Goal: Transaction & Acquisition: Purchase product/service

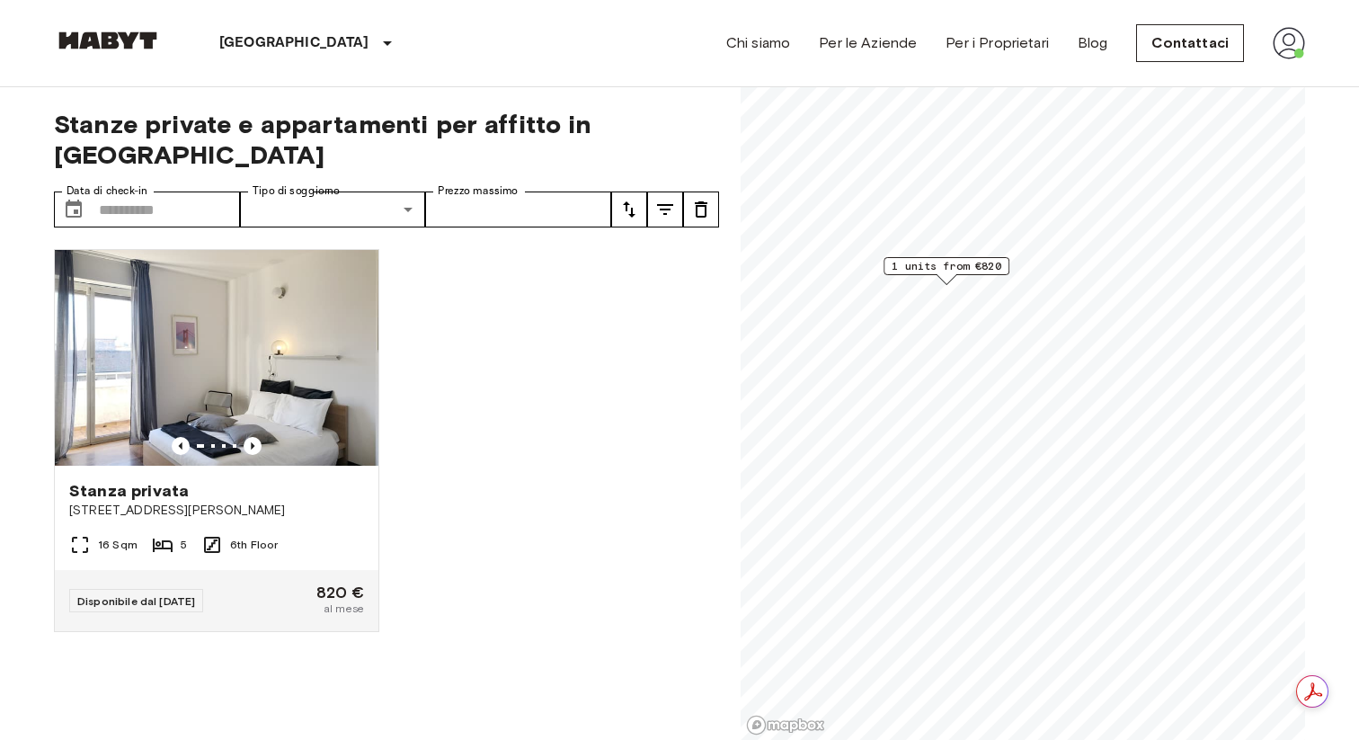
click at [945, 271] on span "1 units from €820" at bounding box center [947, 266] width 110 height 16
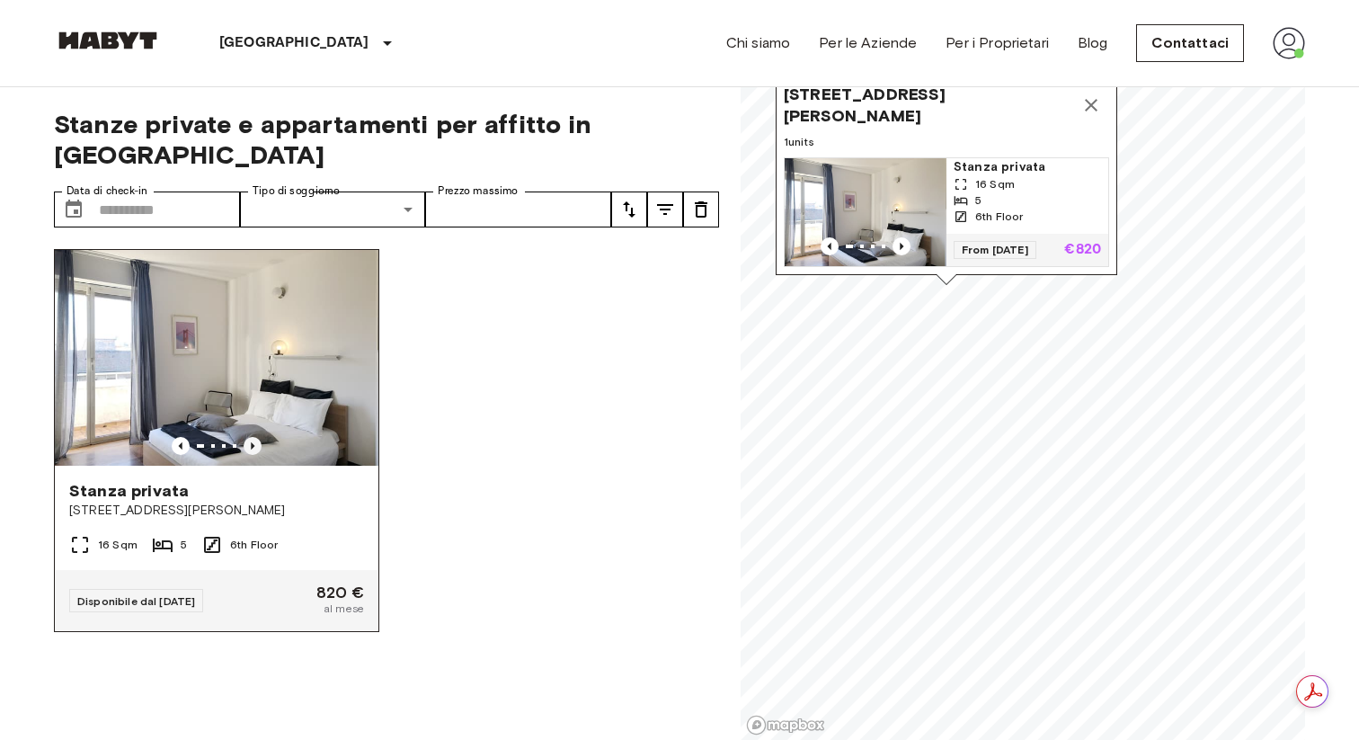
click at [251, 442] on icon "Previous image" at bounding box center [253, 445] width 4 height 7
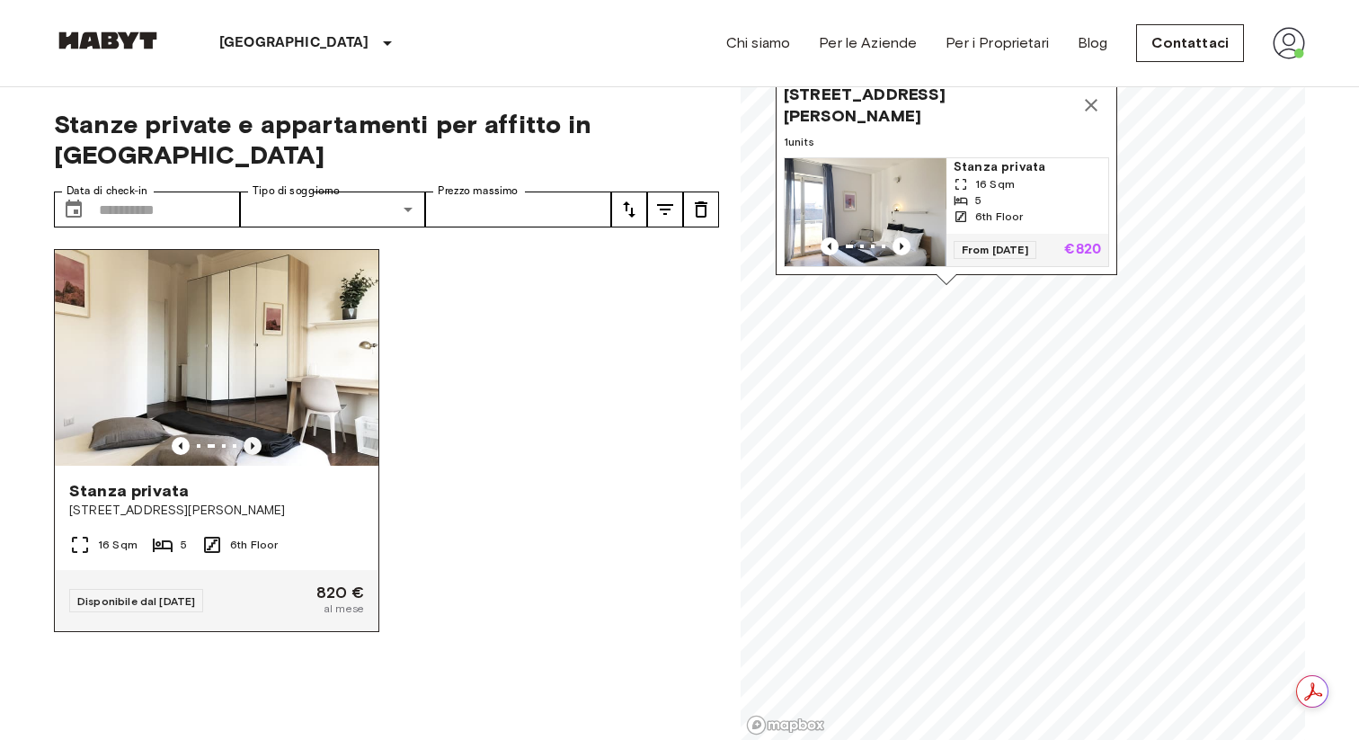
click at [251, 442] on icon "Previous image" at bounding box center [253, 445] width 4 height 7
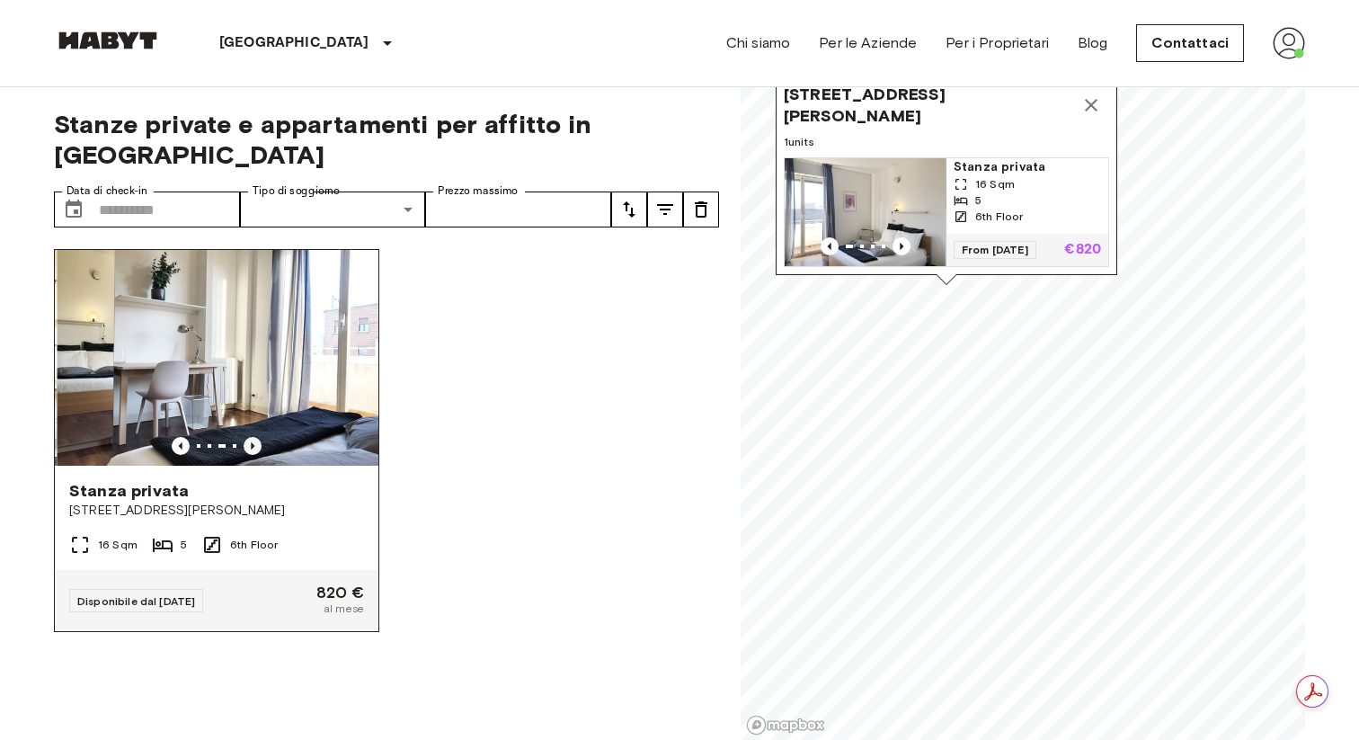
click at [251, 442] on icon "Previous image" at bounding box center [253, 445] width 4 height 7
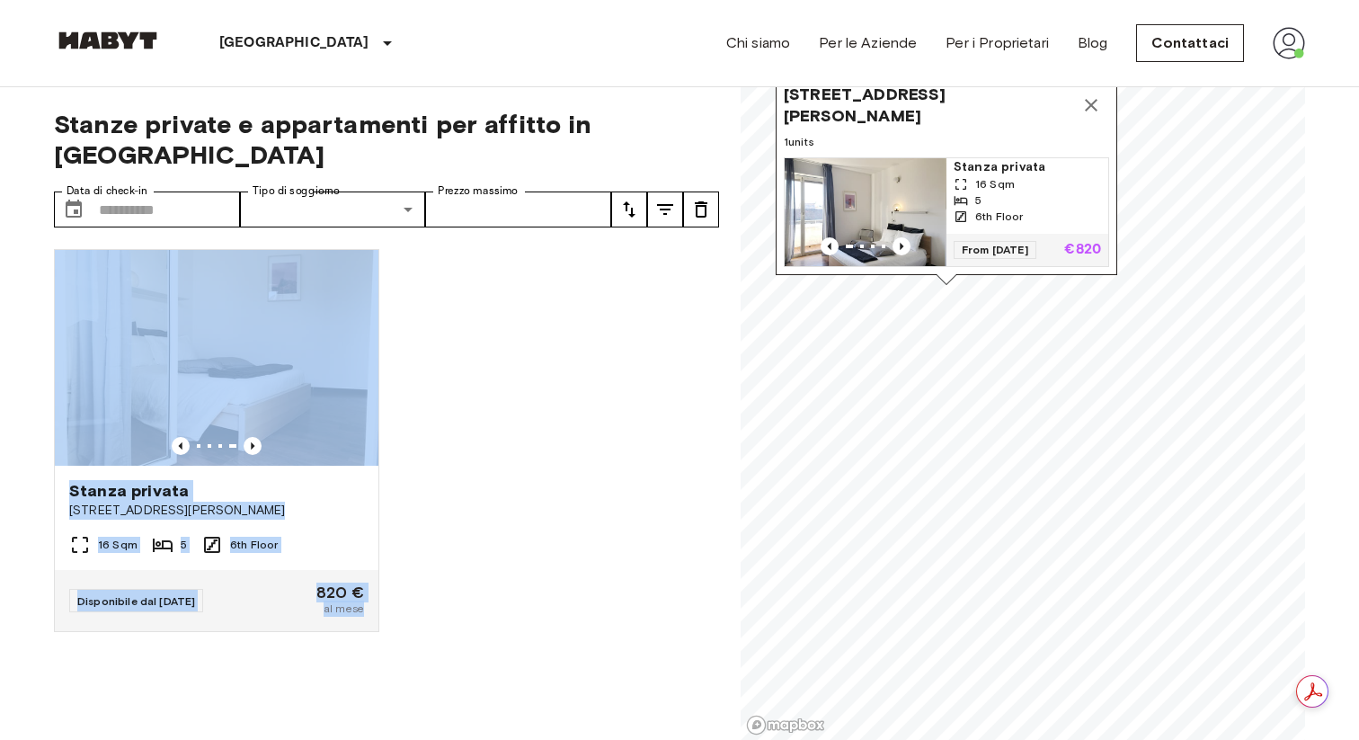
click at [537, 421] on div "Stanza privata Via Giovanni Pacini 93 16 Sqm 5 6th Floor Disponibile dal 01 Jan…" at bounding box center [379, 488] width 679 height 506
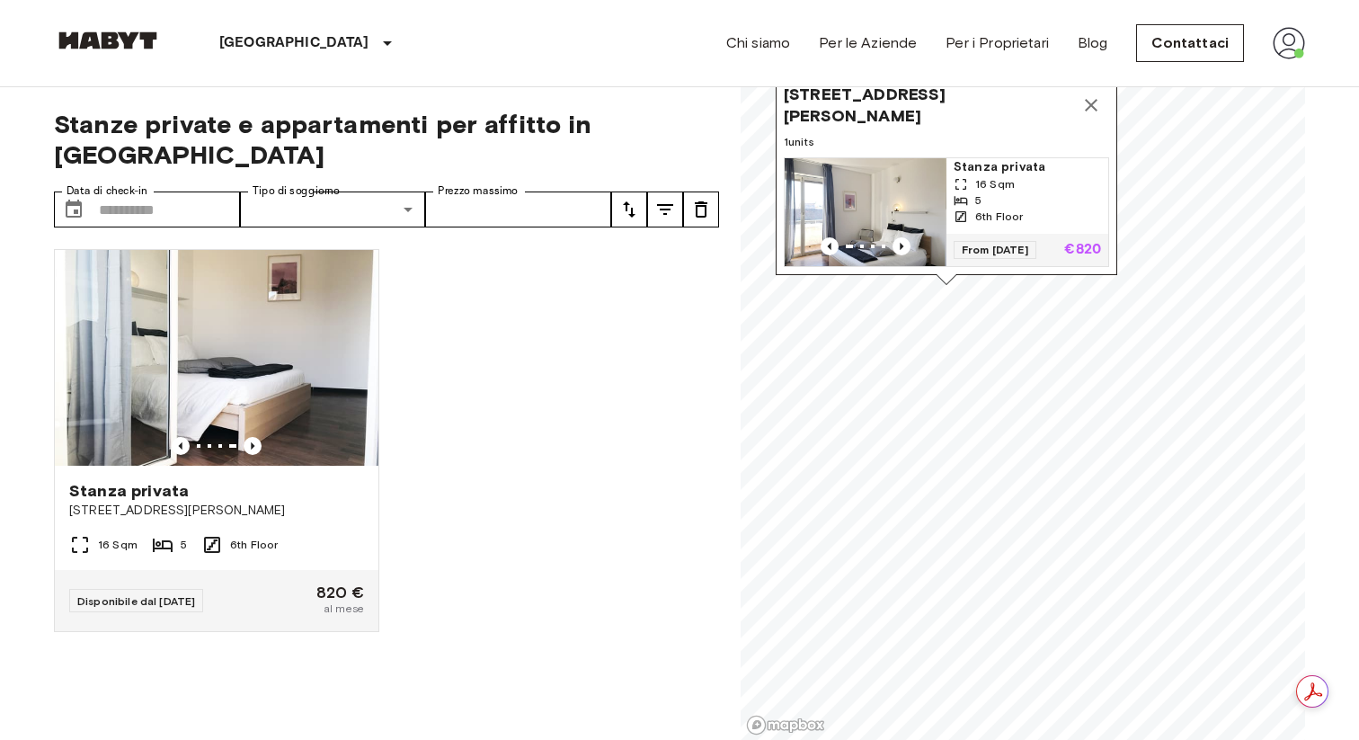
click at [1087, 112] on icon "Map marker" at bounding box center [1091, 105] width 22 height 22
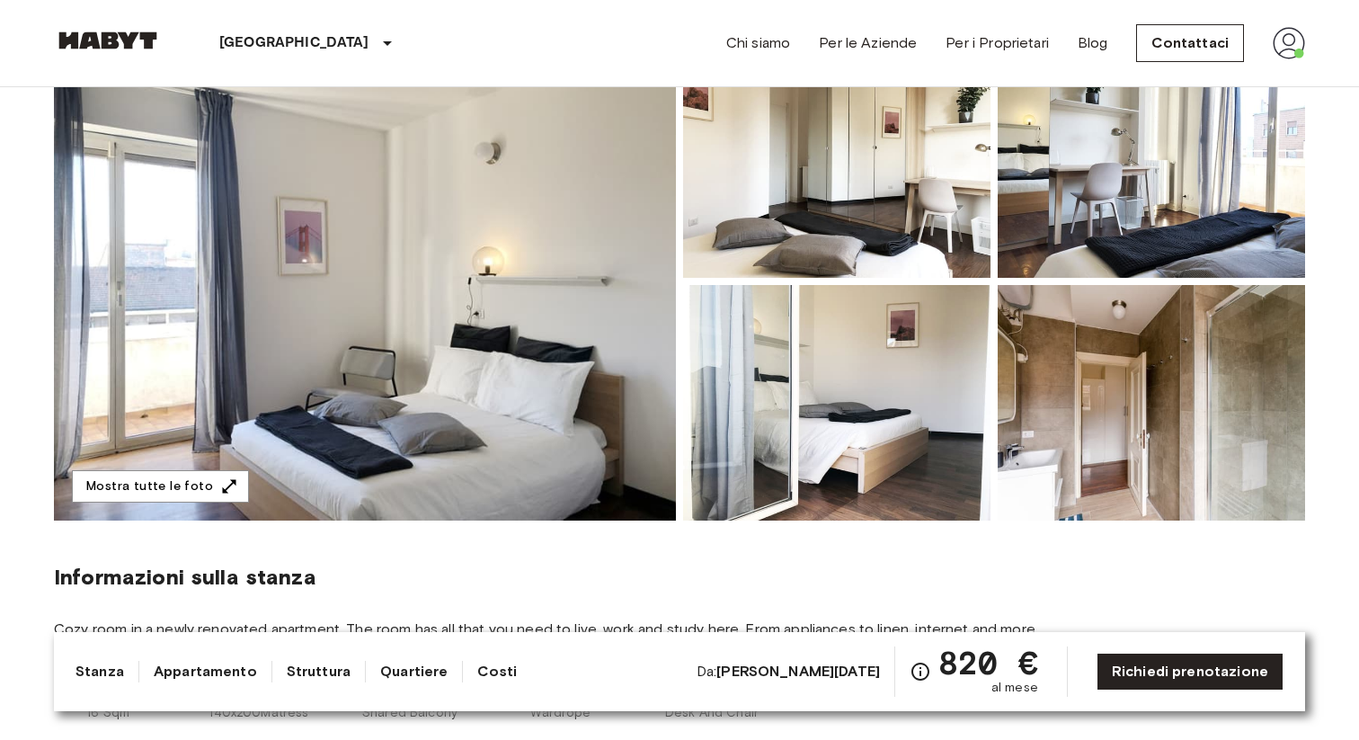
scroll to position [196, 0]
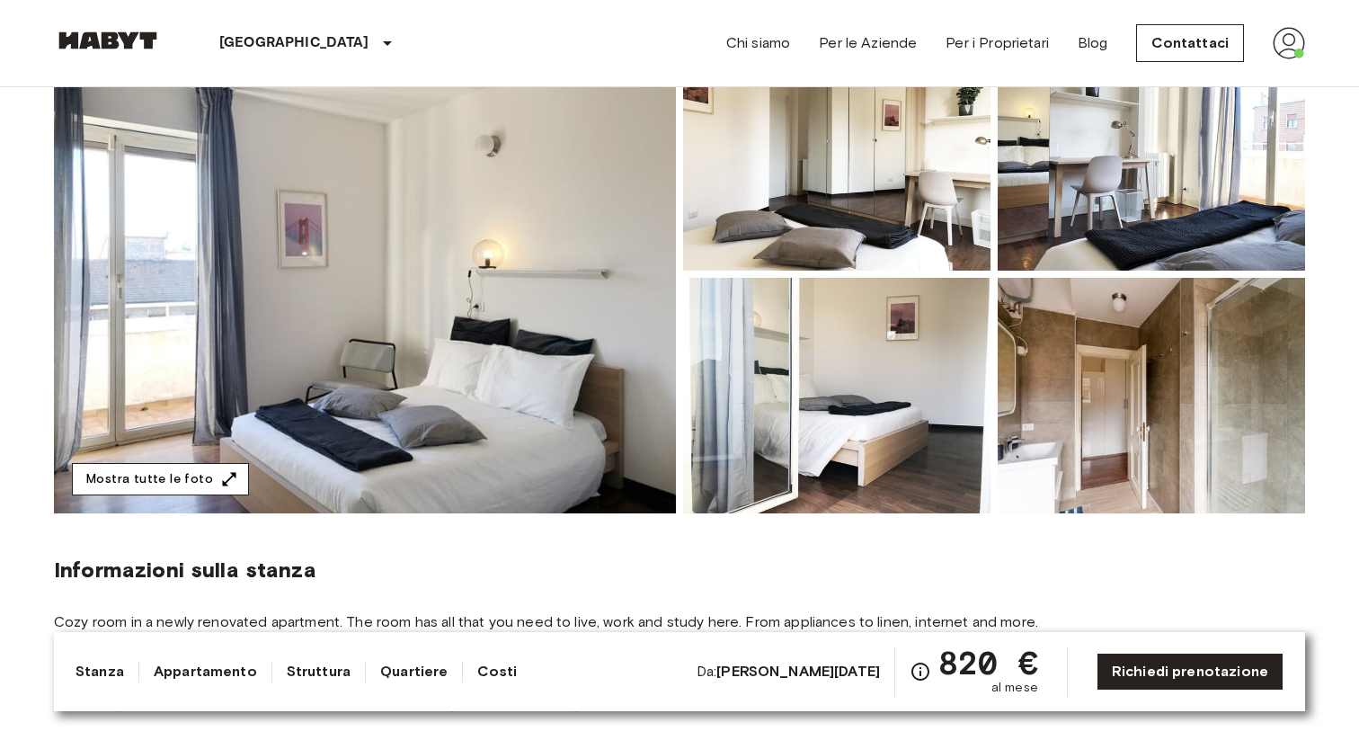
click at [220, 473] on icon "button" at bounding box center [229, 479] width 18 height 18
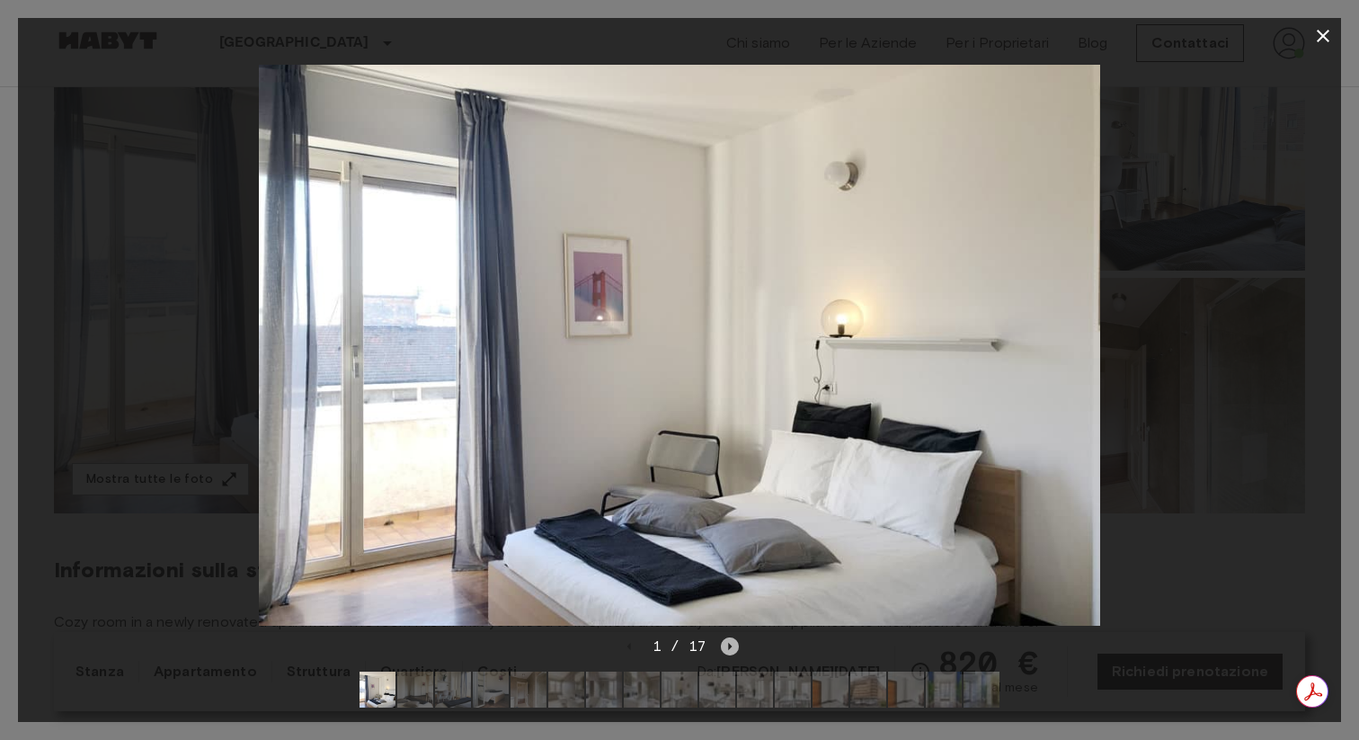
click at [730, 648] on icon "Next image" at bounding box center [730, 646] width 18 height 18
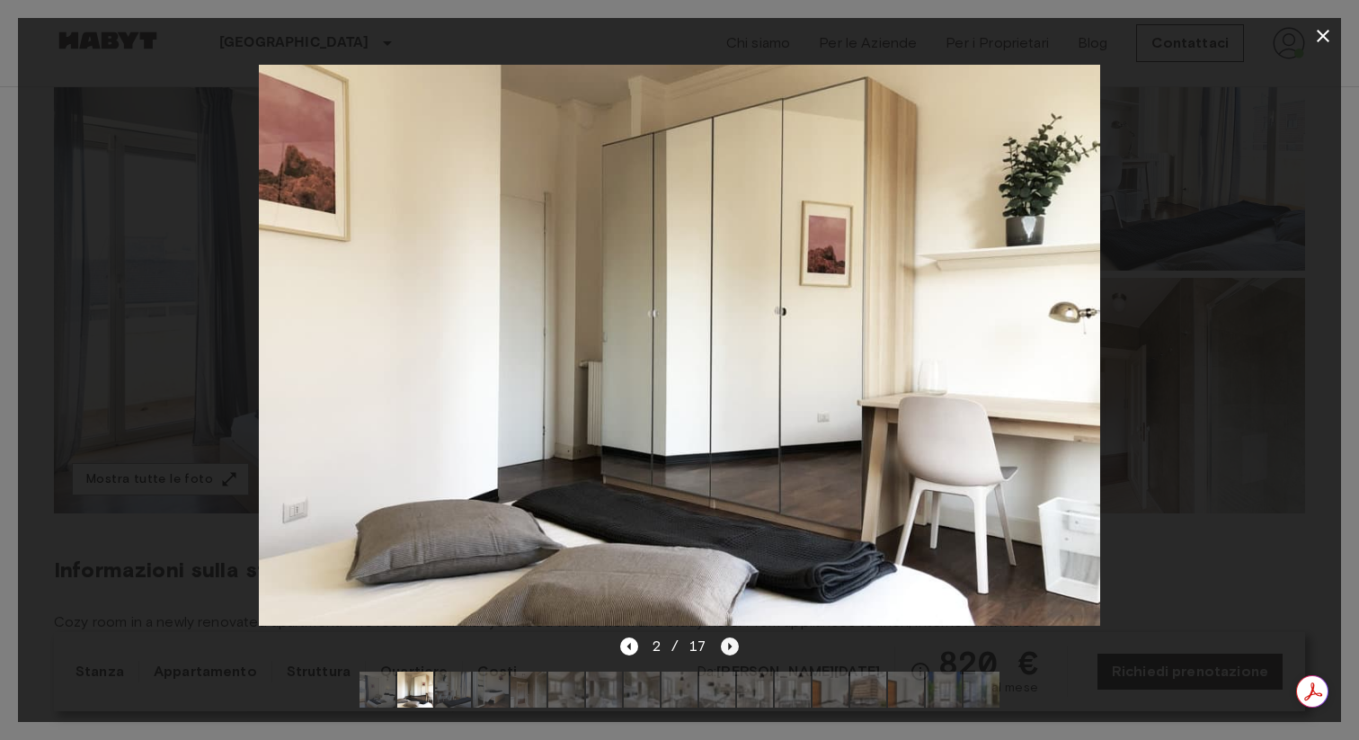
click at [730, 648] on icon "Next image" at bounding box center [730, 646] width 18 height 18
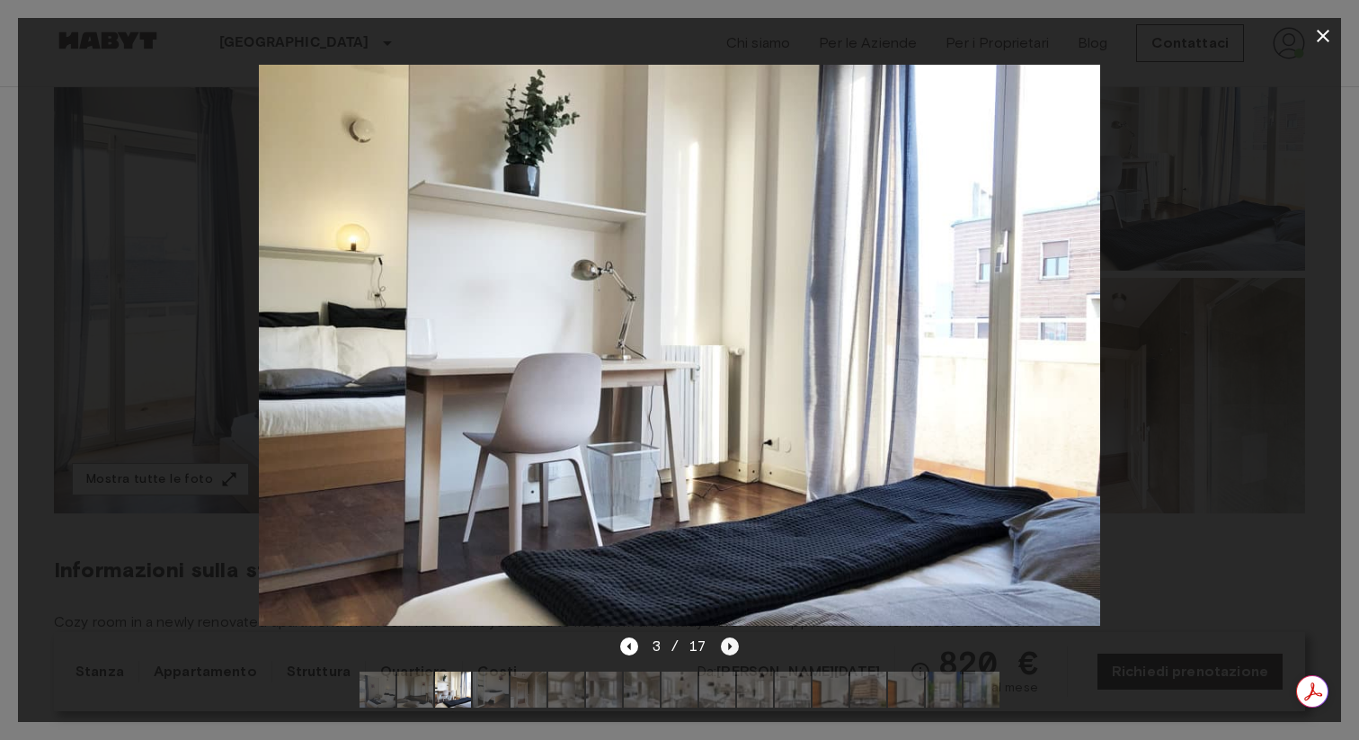
click at [730, 648] on icon "Next image" at bounding box center [730, 646] width 18 height 18
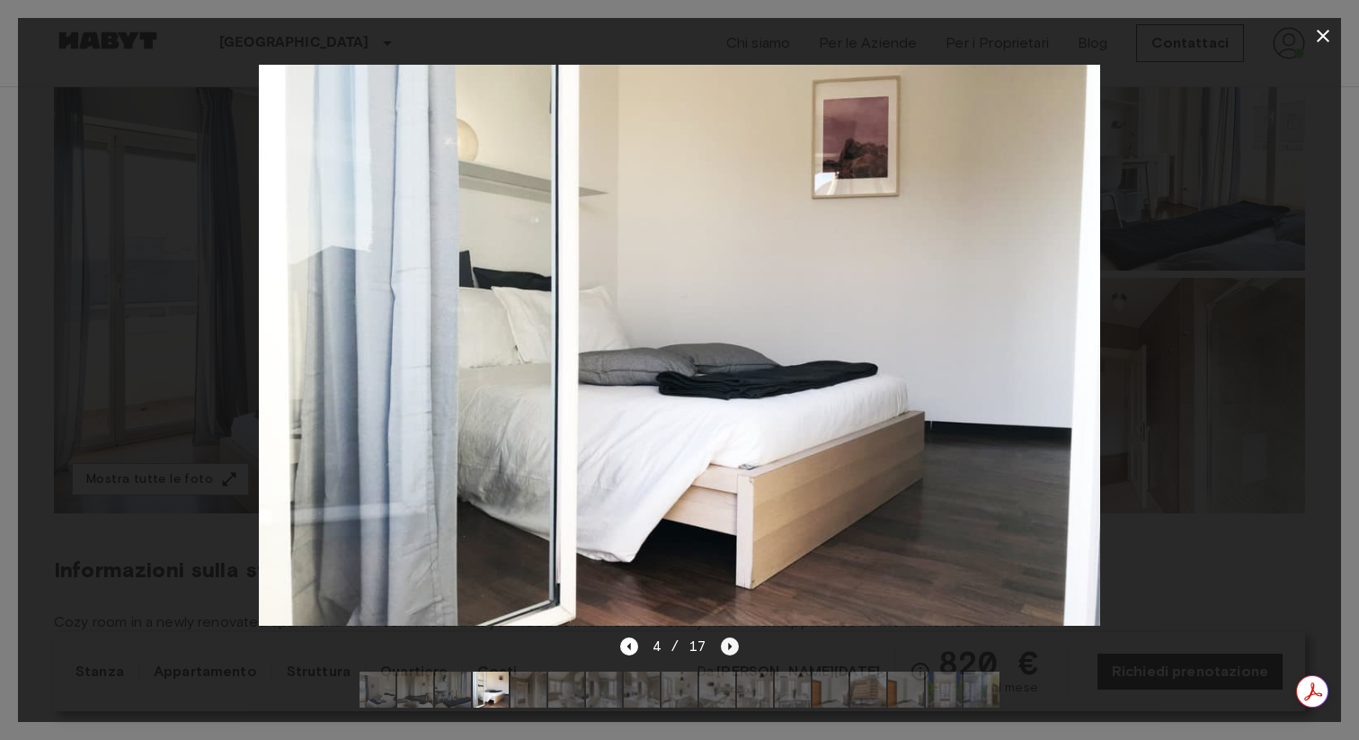
click at [731, 648] on icon "Next image" at bounding box center [730, 646] width 18 height 18
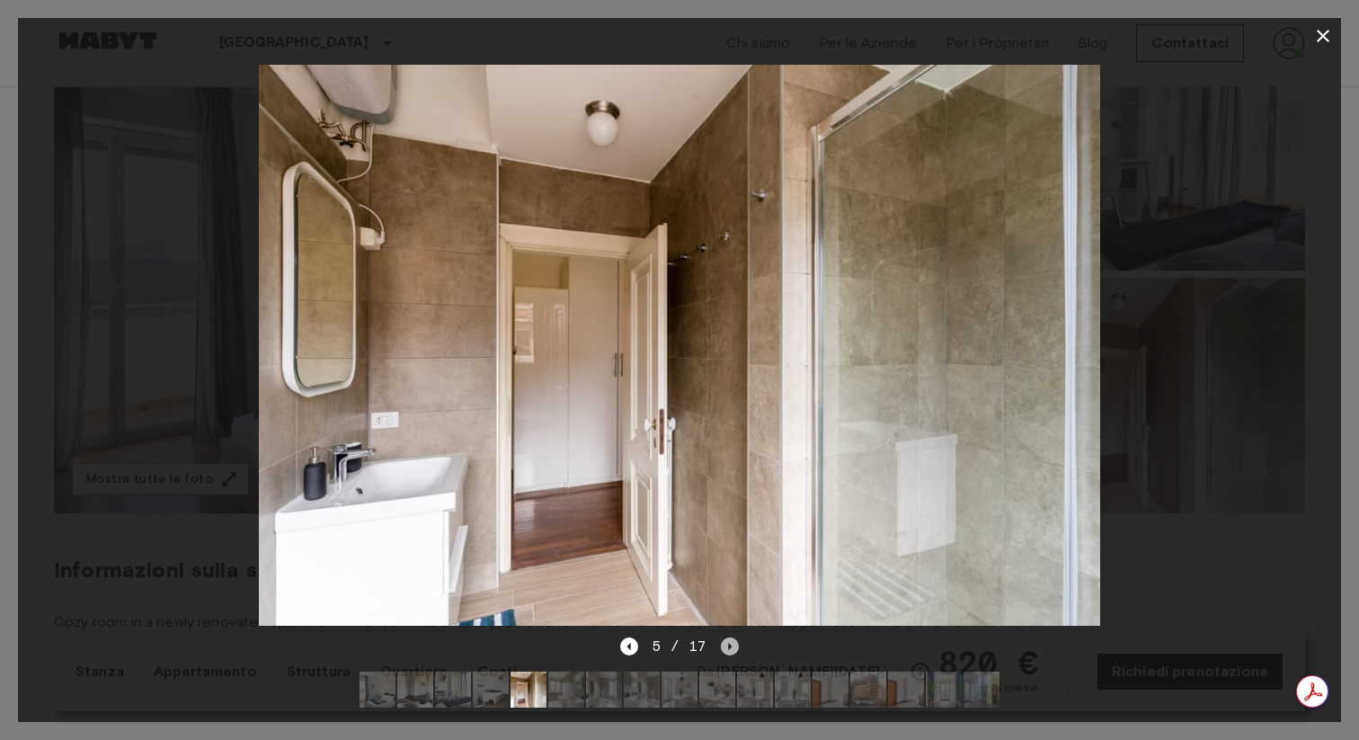
click at [731, 648] on icon "Next image" at bounding box center [730, 646] width 18 height 18
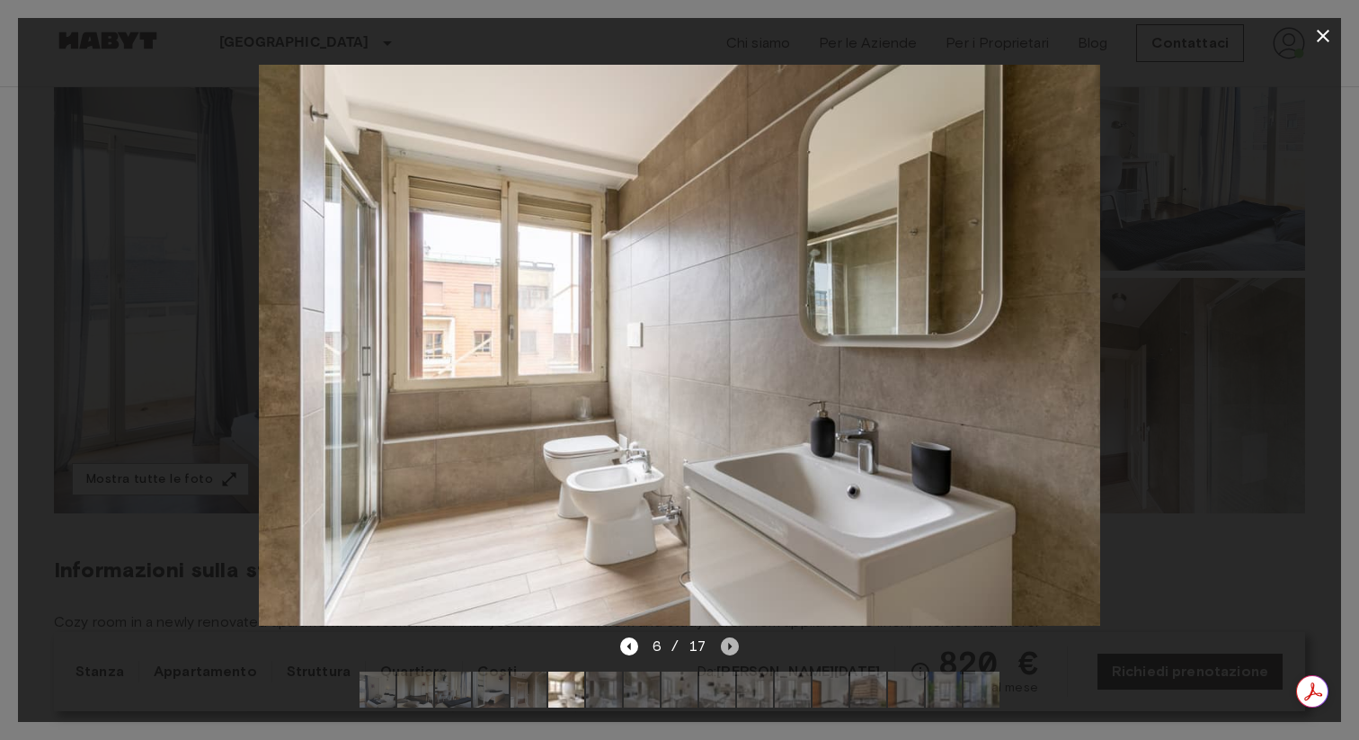
click at [731, 648] on icon "Next image" at bounding box center [730, 646] width 18 height 18
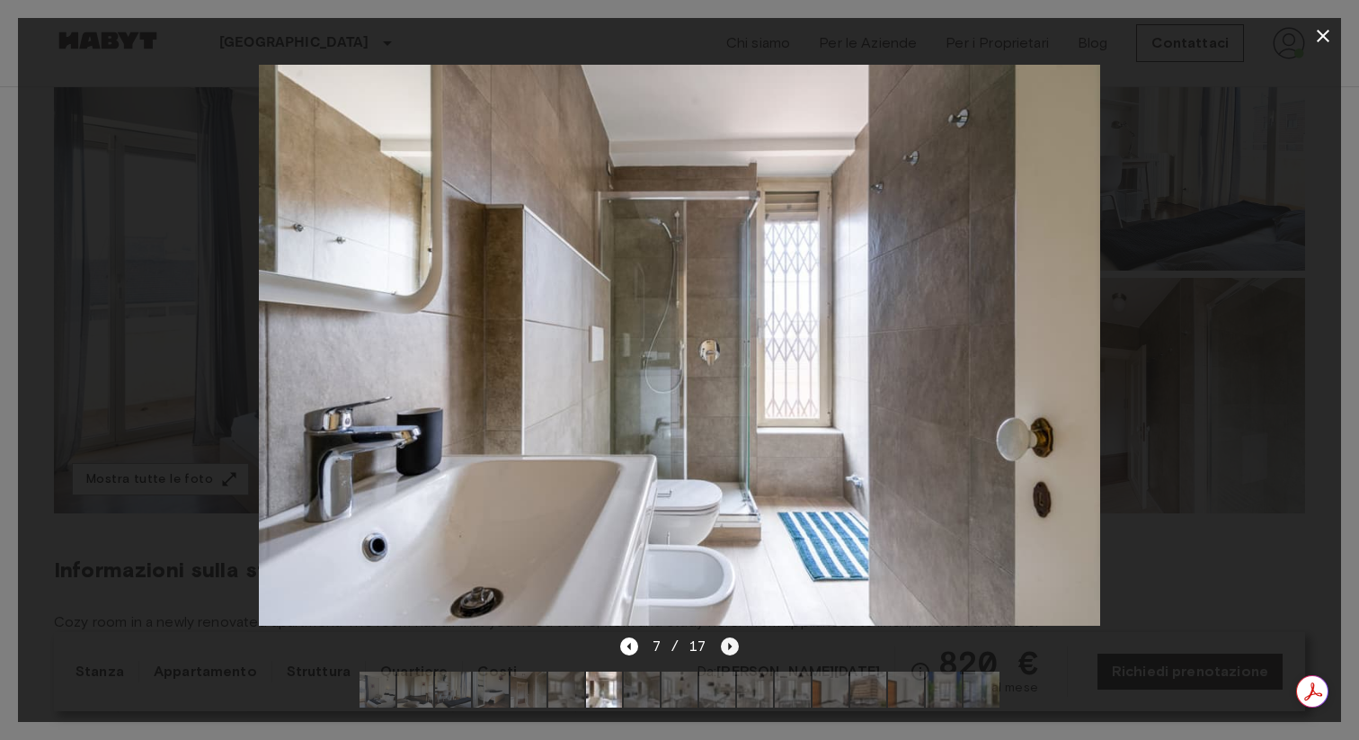
click at [731, 648] on icon "Next image" at bounding box center [730, 646] width 18 height 18
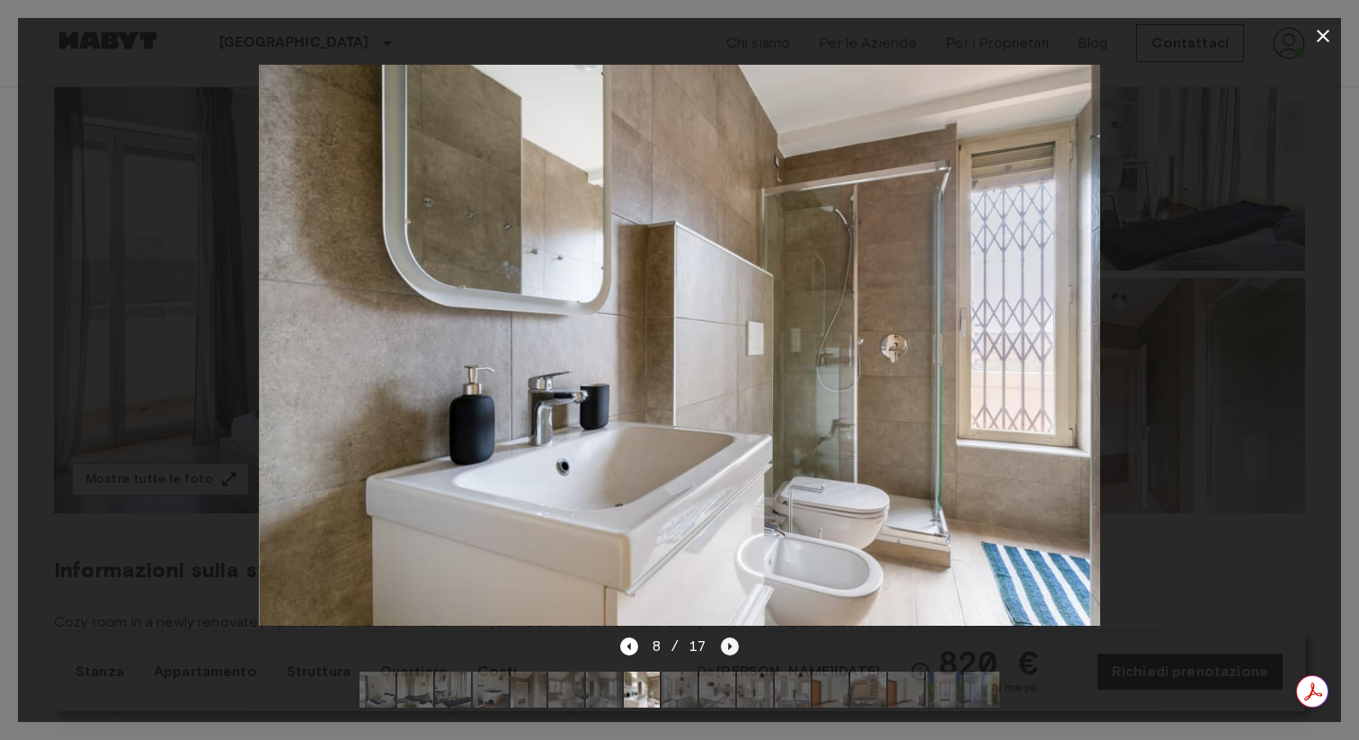
click at [731, 648] on icon "Next image" at bounding box center [730, 646] width 18 height 18
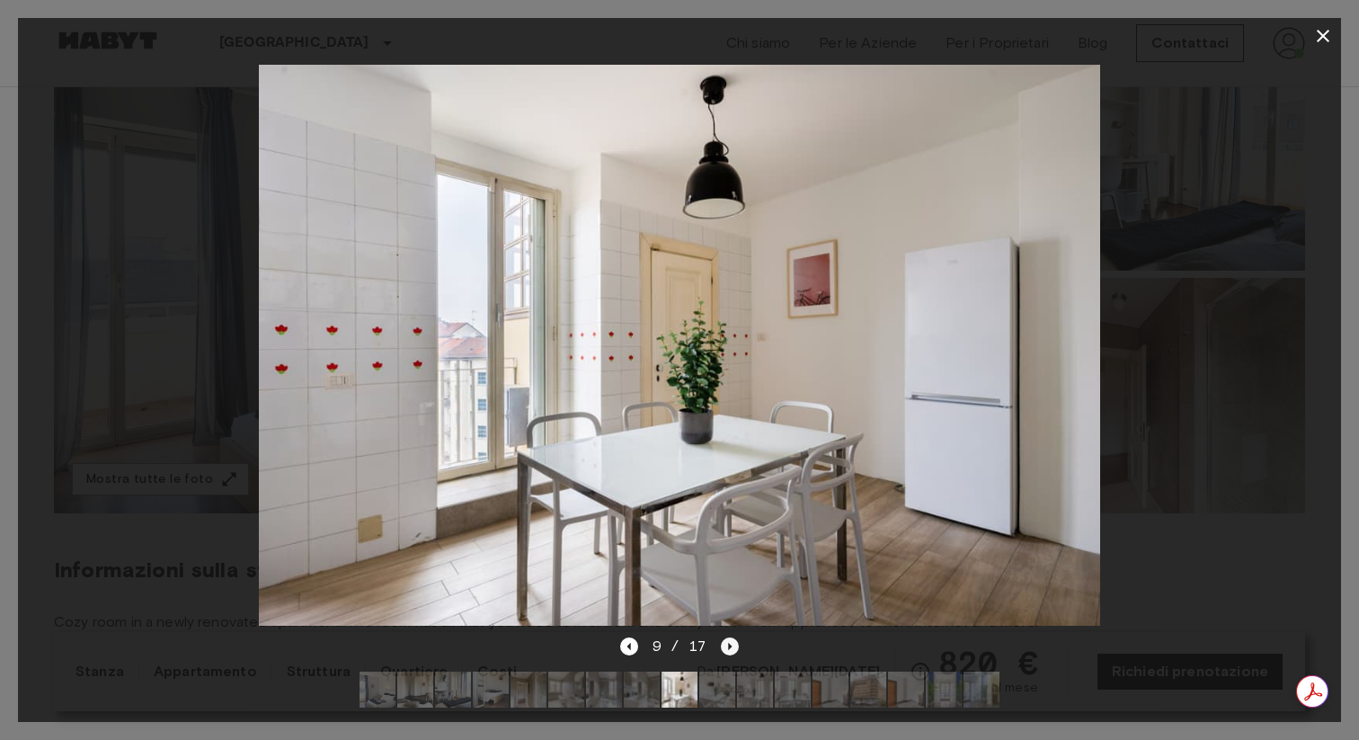
click at [731, 648] on icon "Next image" at bounding box center [730, 646] width 18 height 18
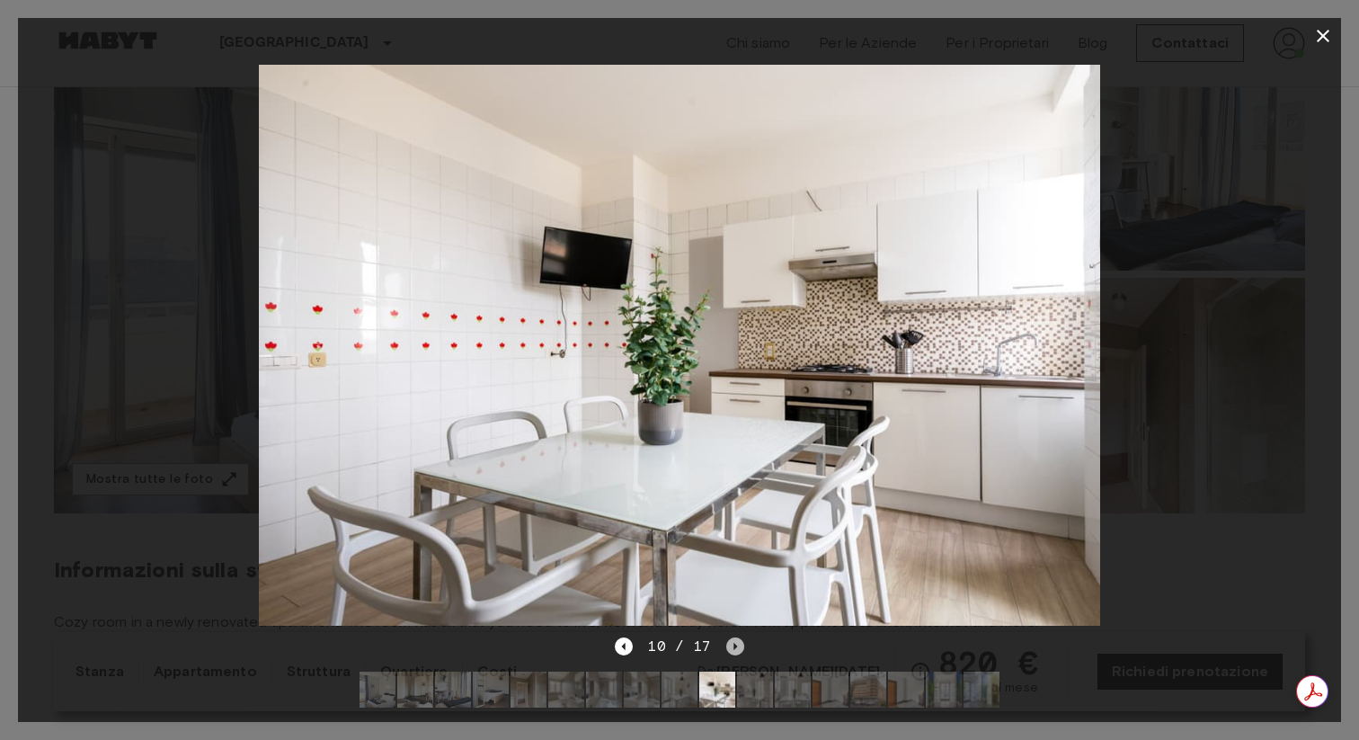
click at [731, 648] on icon "Next image" at bounding box center [735, 646] width 18 height 18
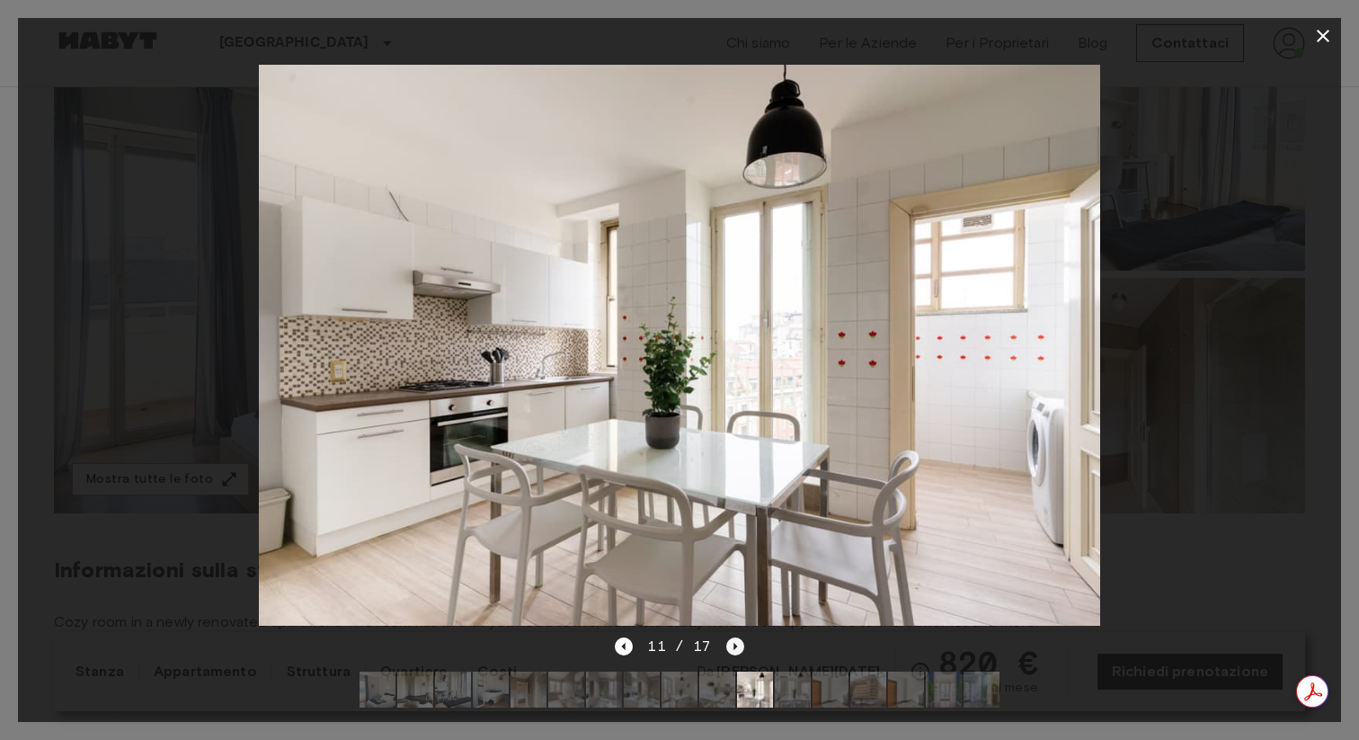
click at [731, 648] on icon "Next image" at bounding box center [735, 646] width 18 height 18
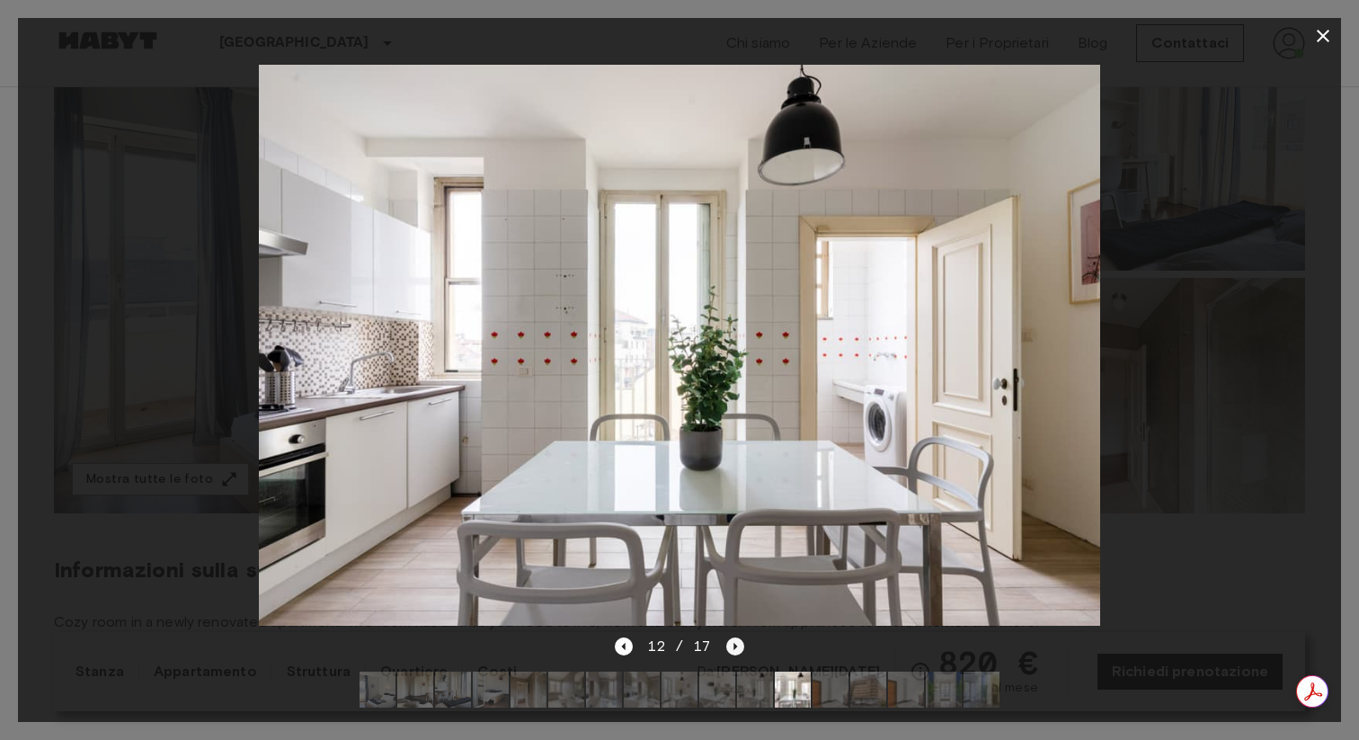
click at [731, 648] on icon "Next image" at bounding box center [735, 646] width 18 height 18
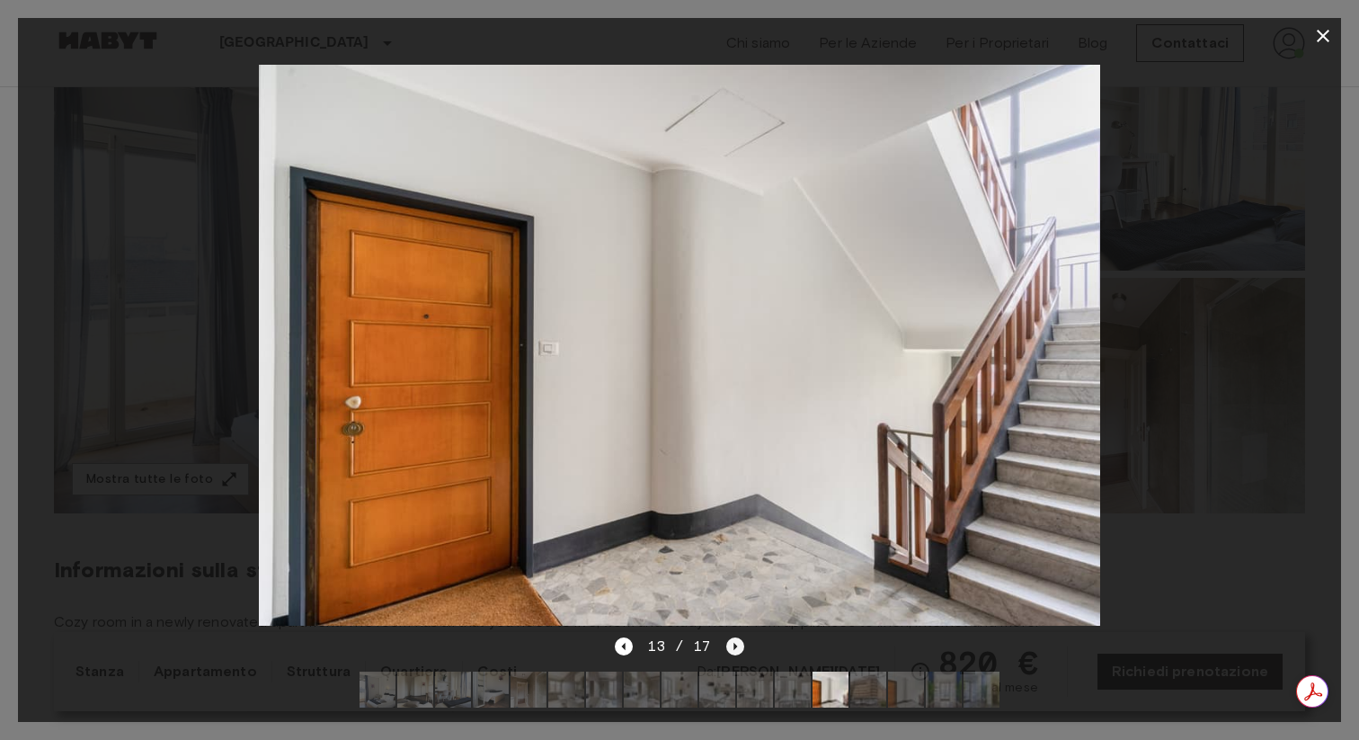
click at [731, 647] on icon "Next image" at bounding box center [735, 646] width 18 height 18
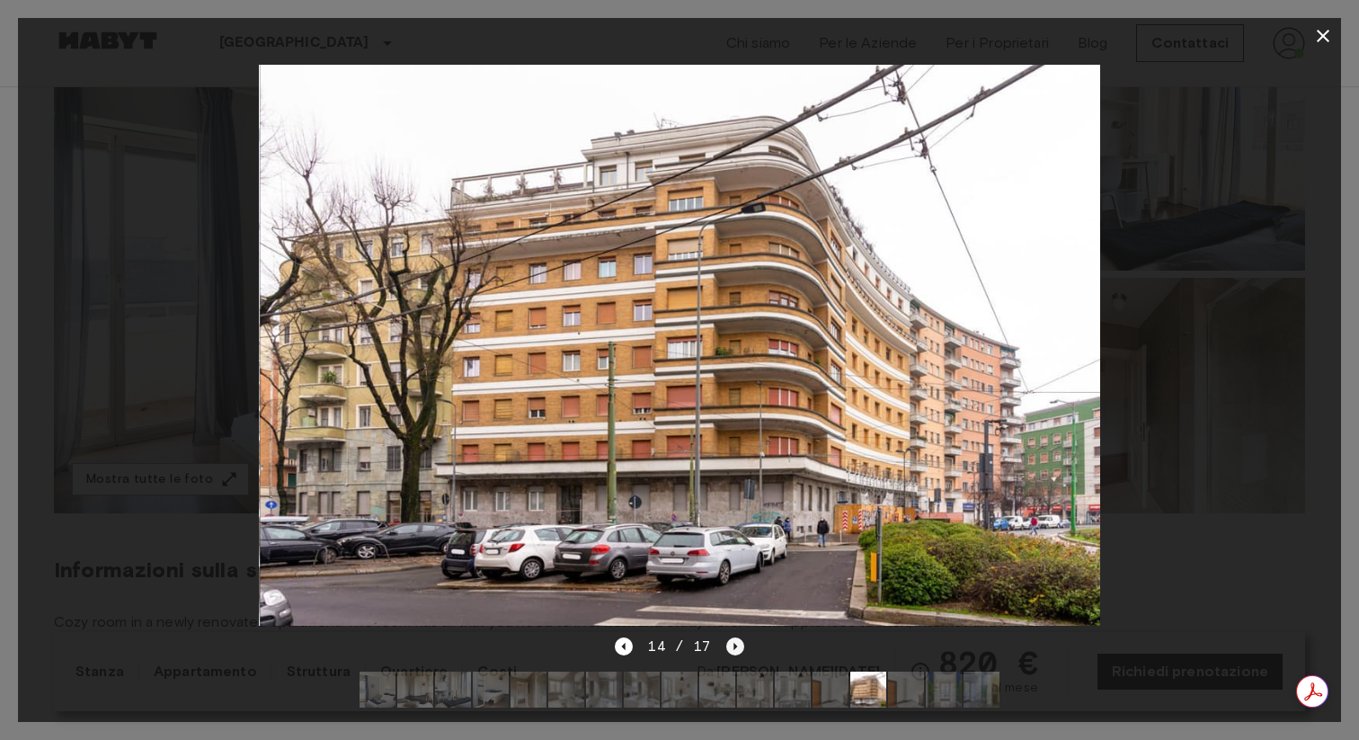
click at [731, 647] on icon "Next image" at bounding box center [735, 646] width 18 height 18
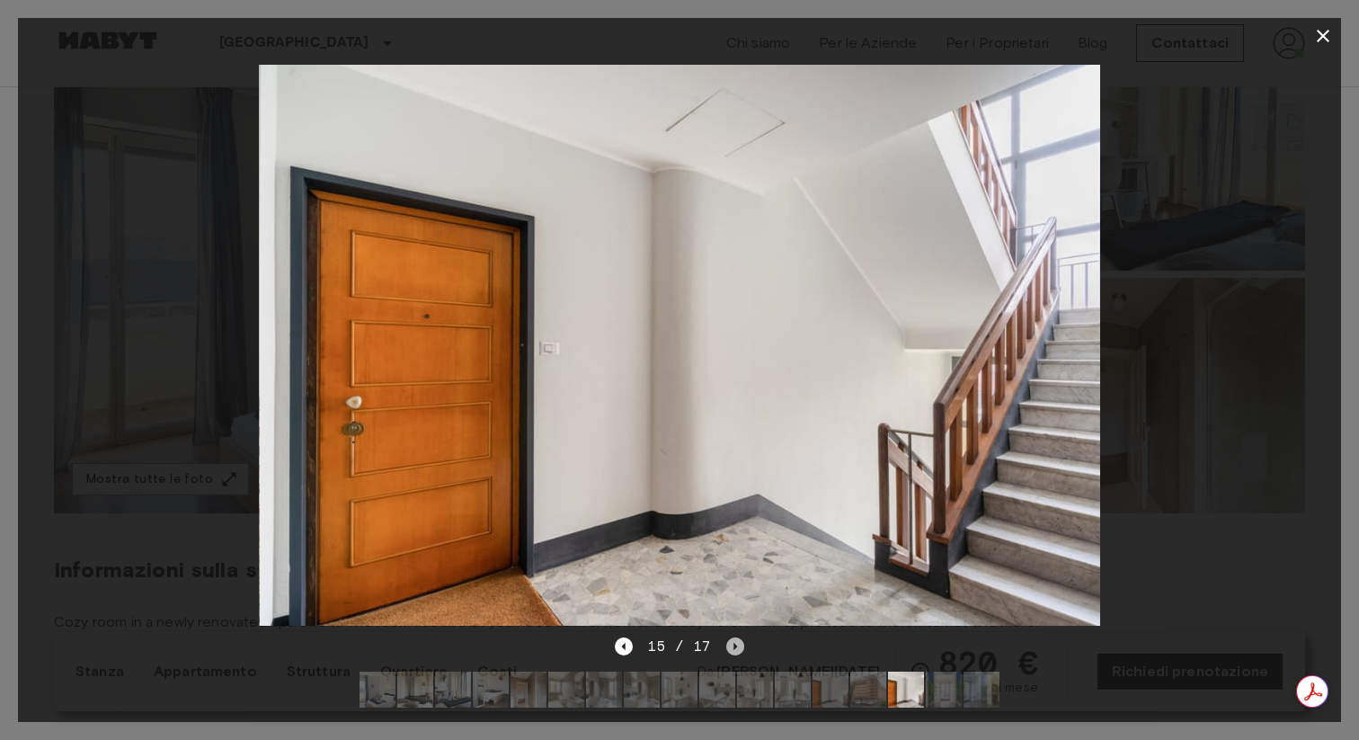
click at [731, 647] on icon "Next image" at bounding box center [735, 646] width 18 height 18
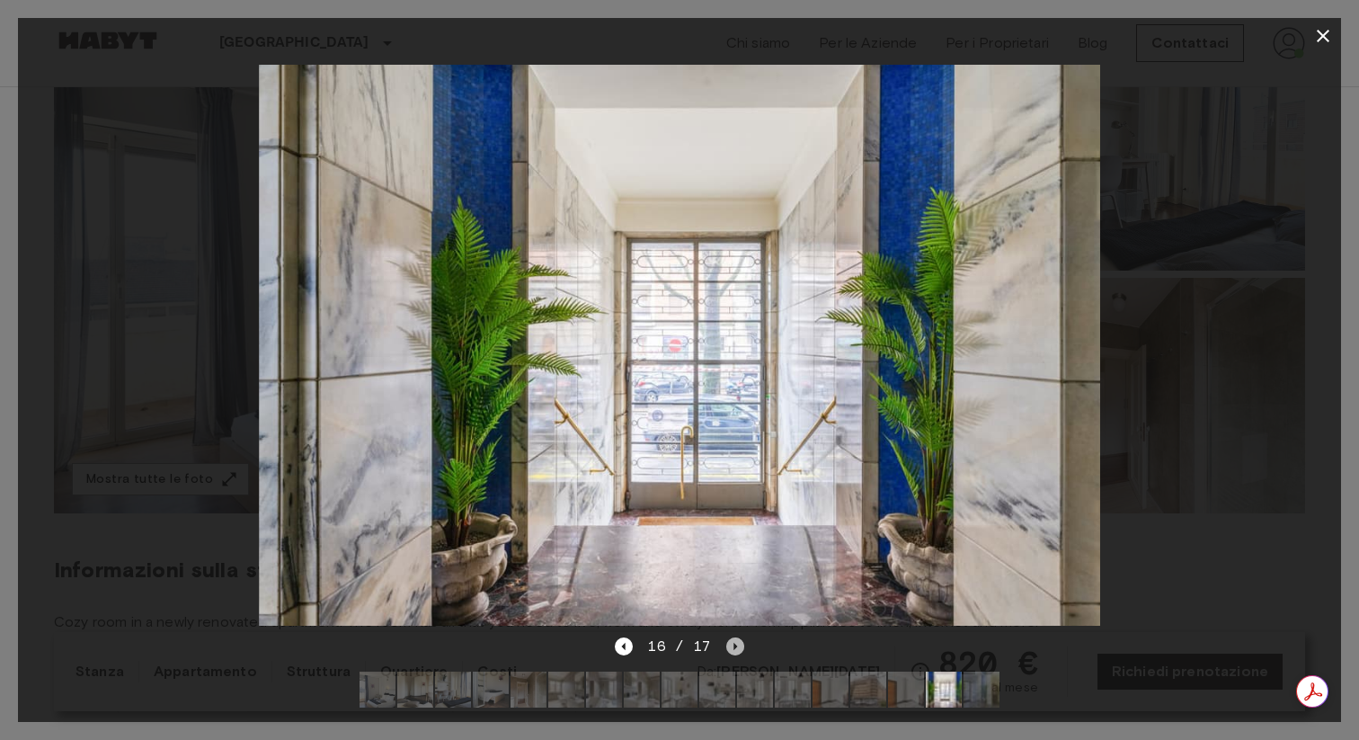
click at [731, 647] on icon "Next image" at bounding box center [735, 646] width 18 height 18
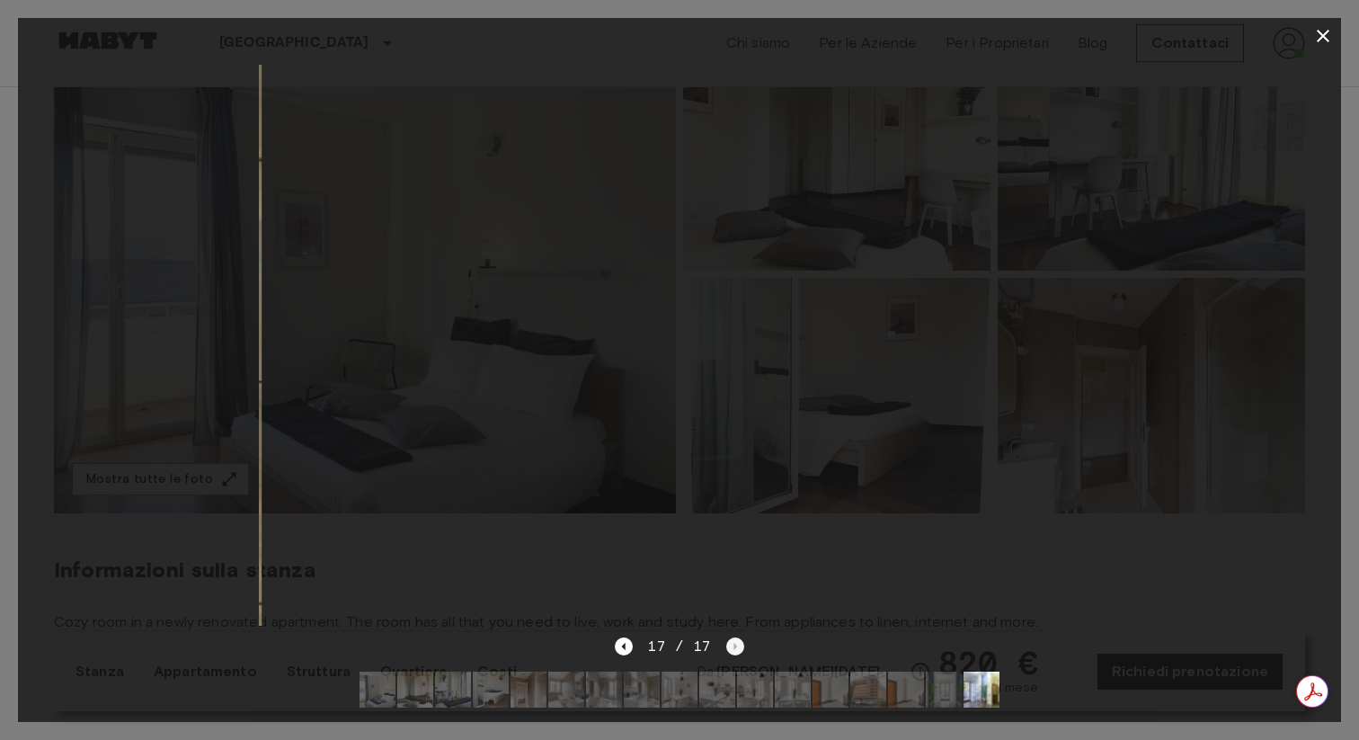
click at [731, 647] on div "17 / 17" at bounding box center [679, 646] width 129 height 22
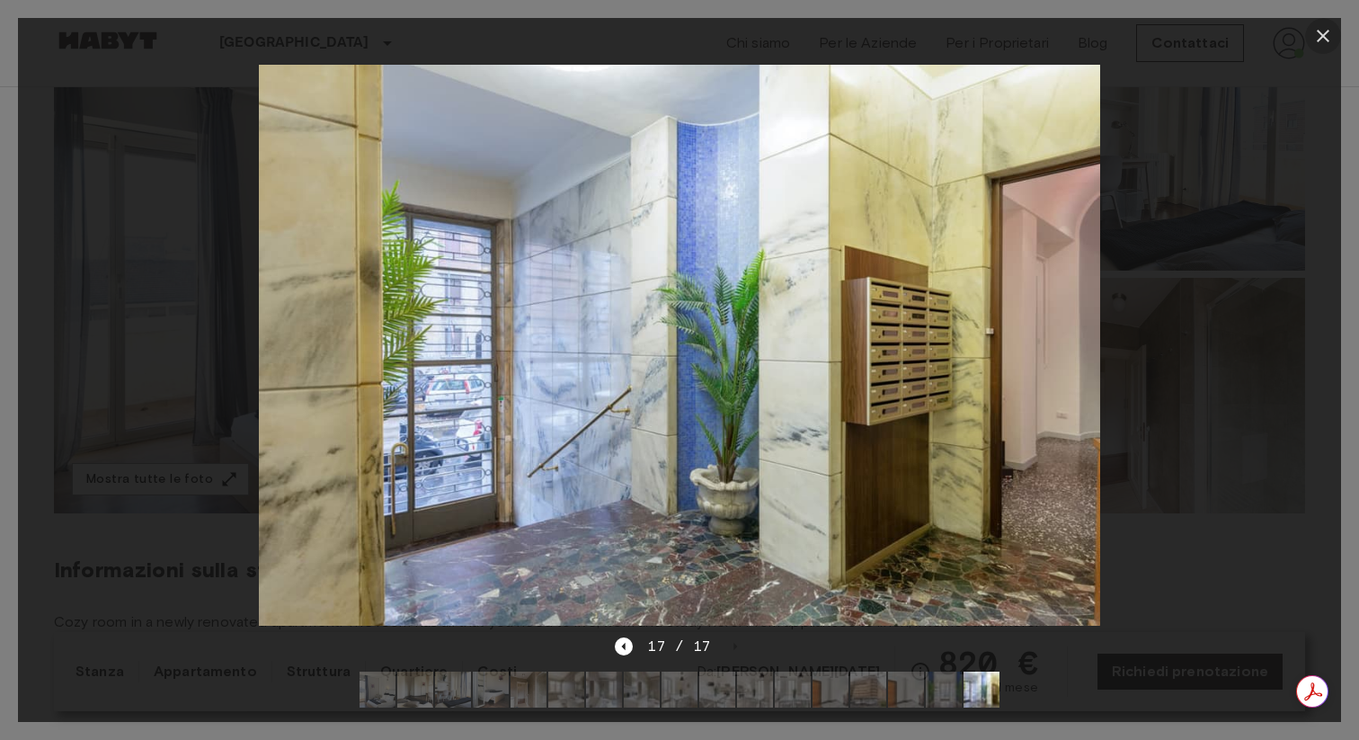
click at [1333, 33] on icon "button" at bounding box center [1323, 36] width 22 height 22
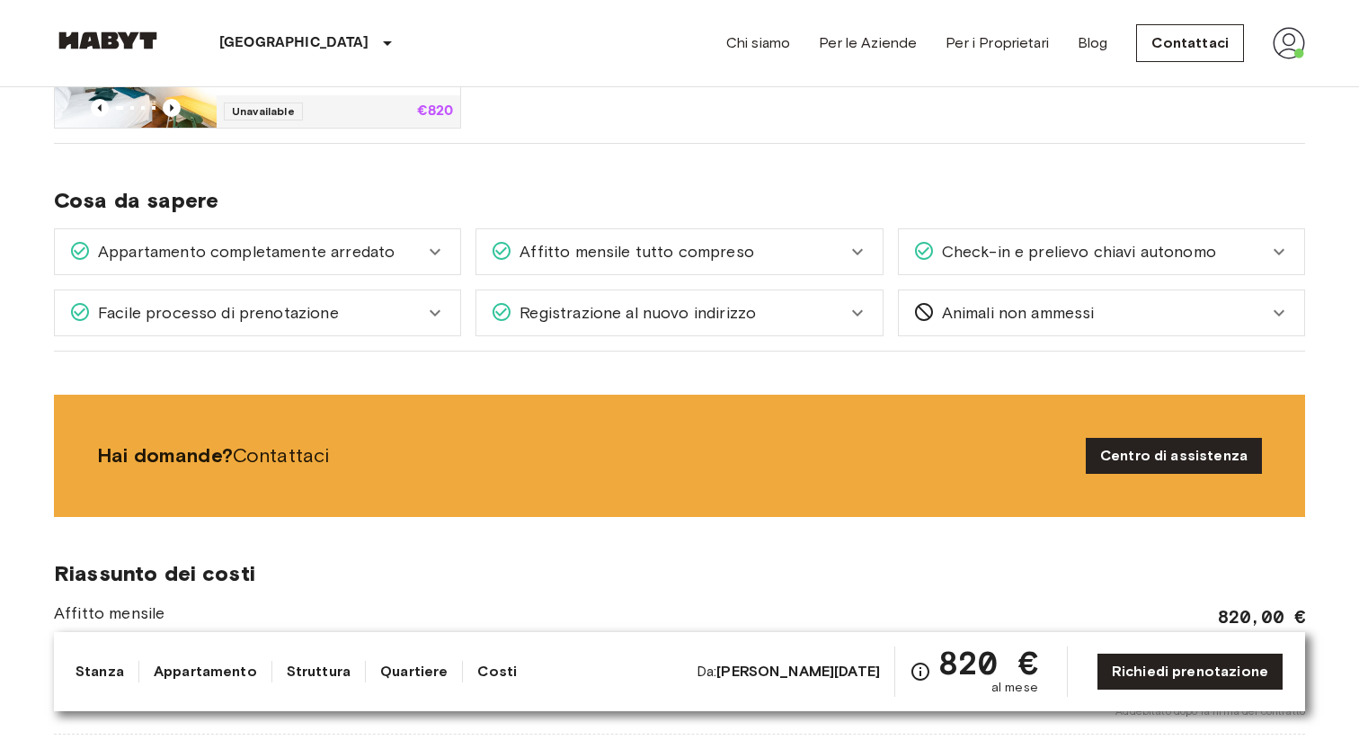
scroll to position [1344, 0]
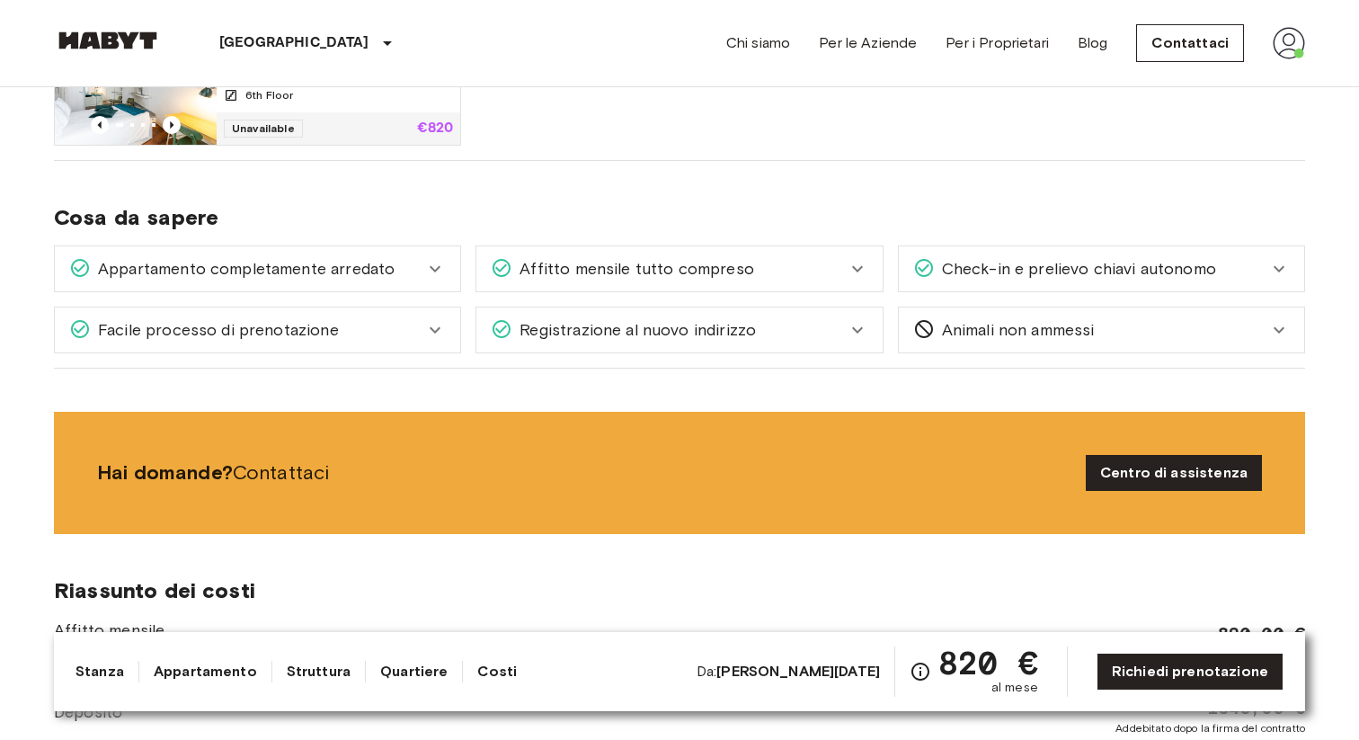
click at [419, 276] on div "Appartamento completamente arredato" at bounding box center [246, 268] width 355 height 23
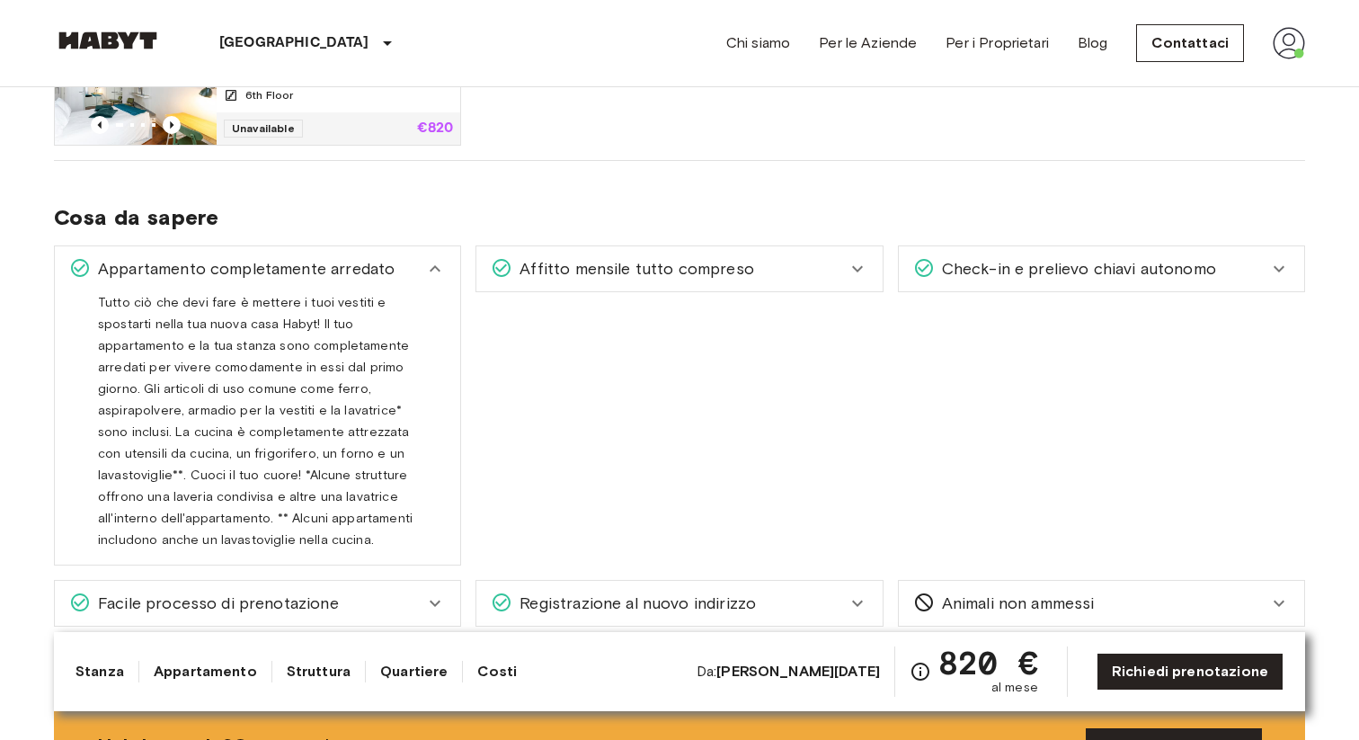
click at [419, 276] on div "Appartamento completamente arredato" at bounding box center [246, 268] width 355 height 23
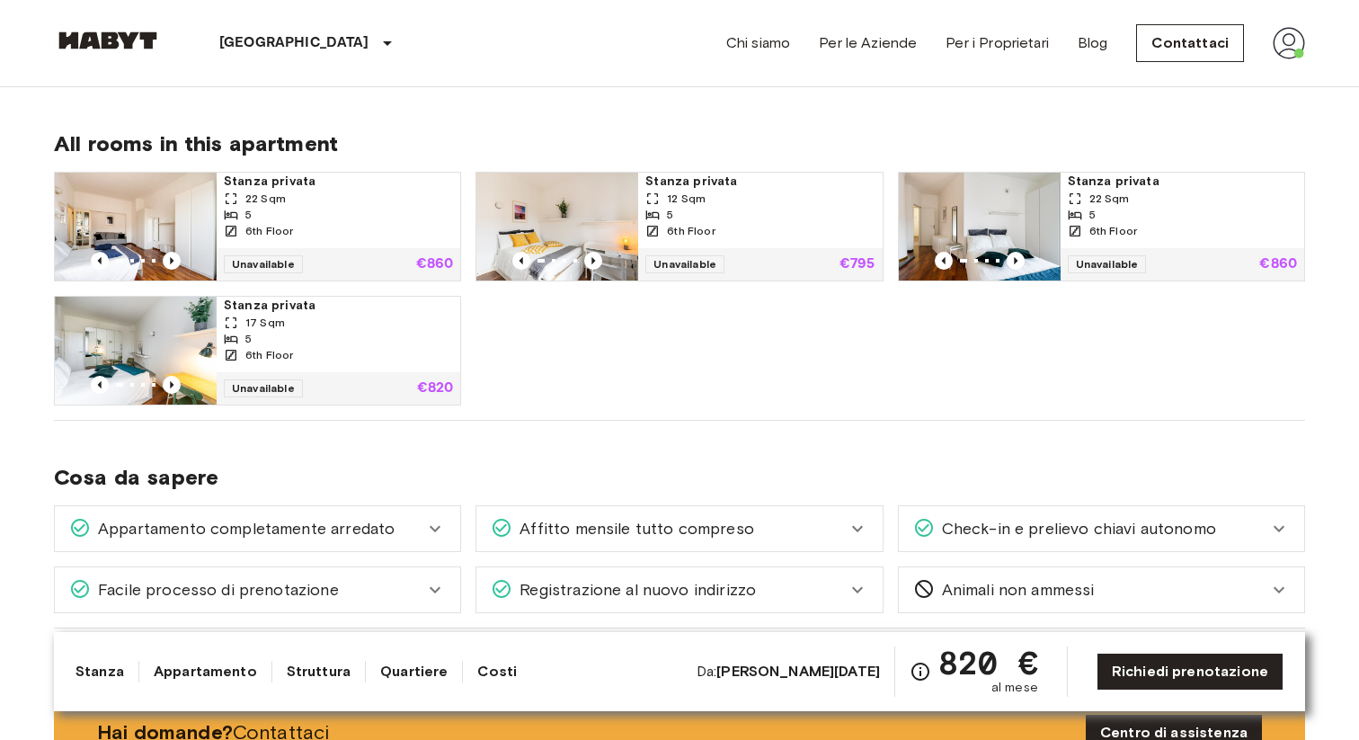
scroll to position [1072, 0]
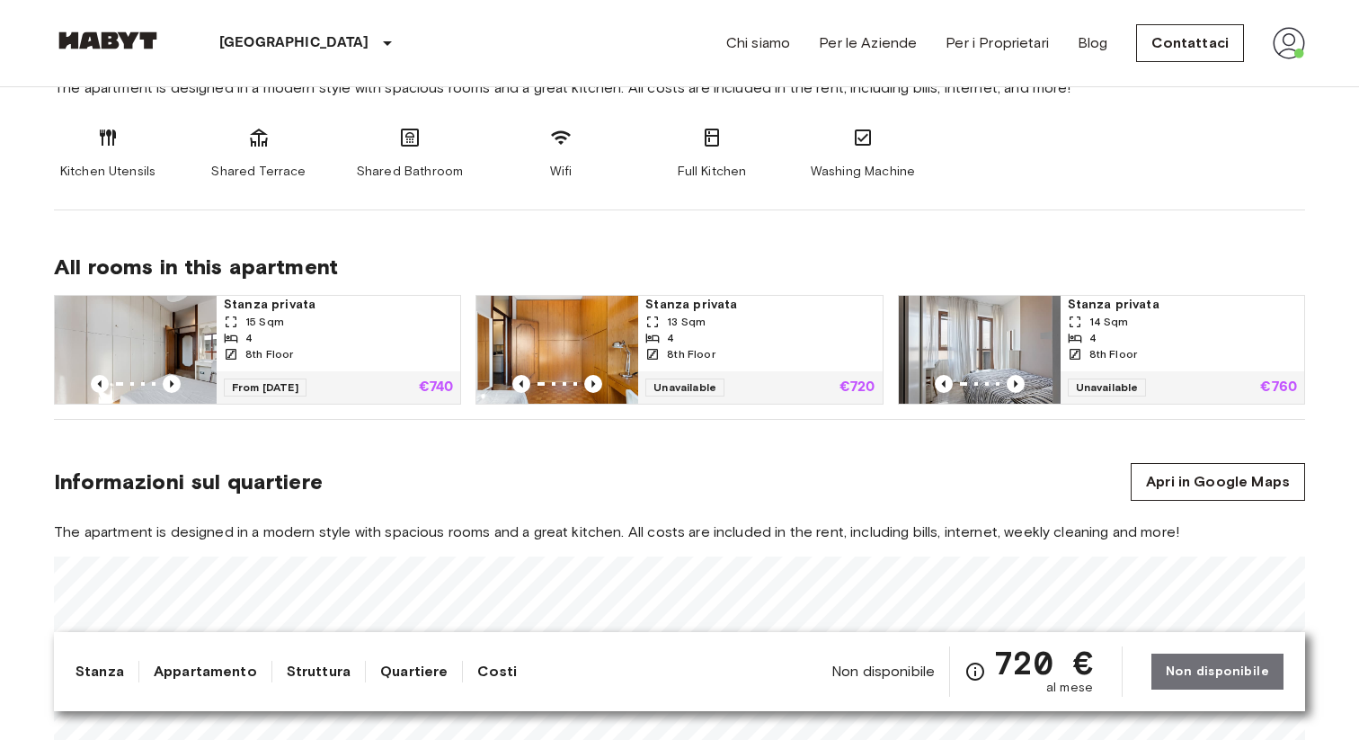
scroll to position [964, 0]
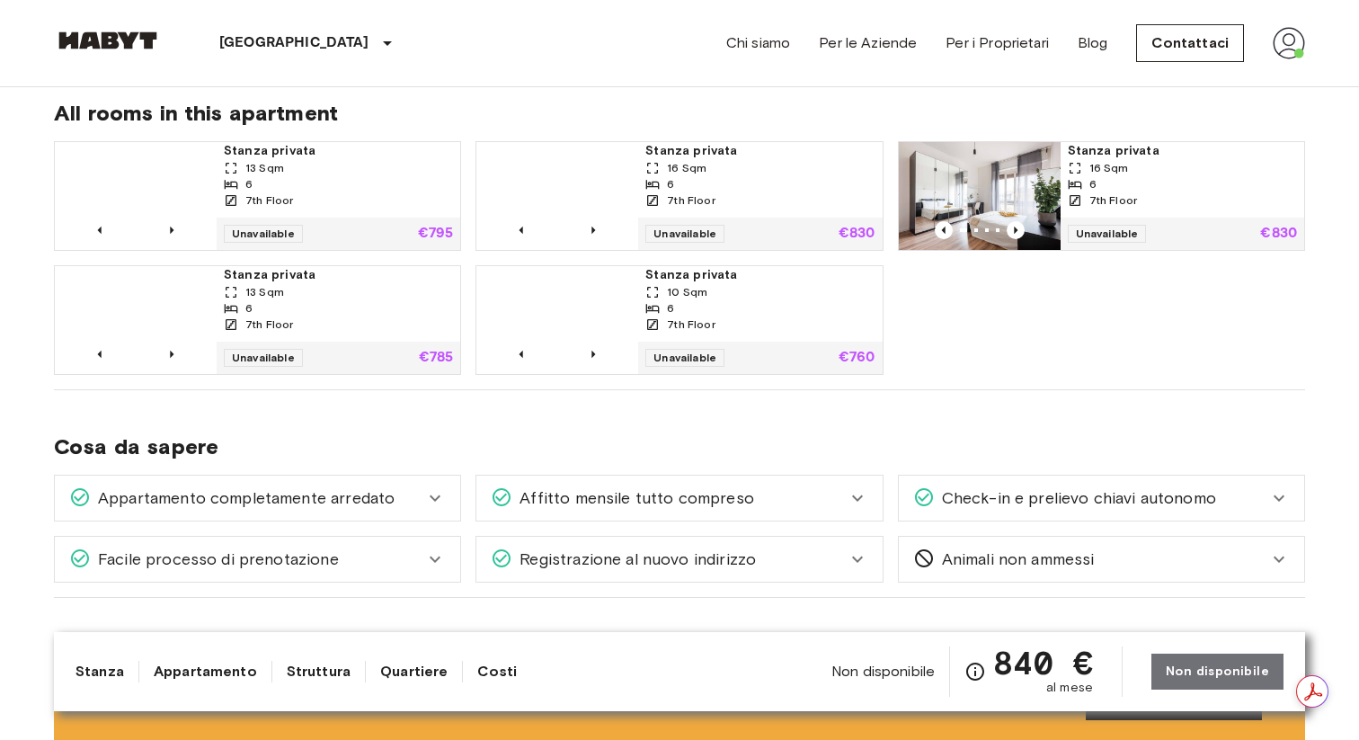
scroll to position [1116, 0]
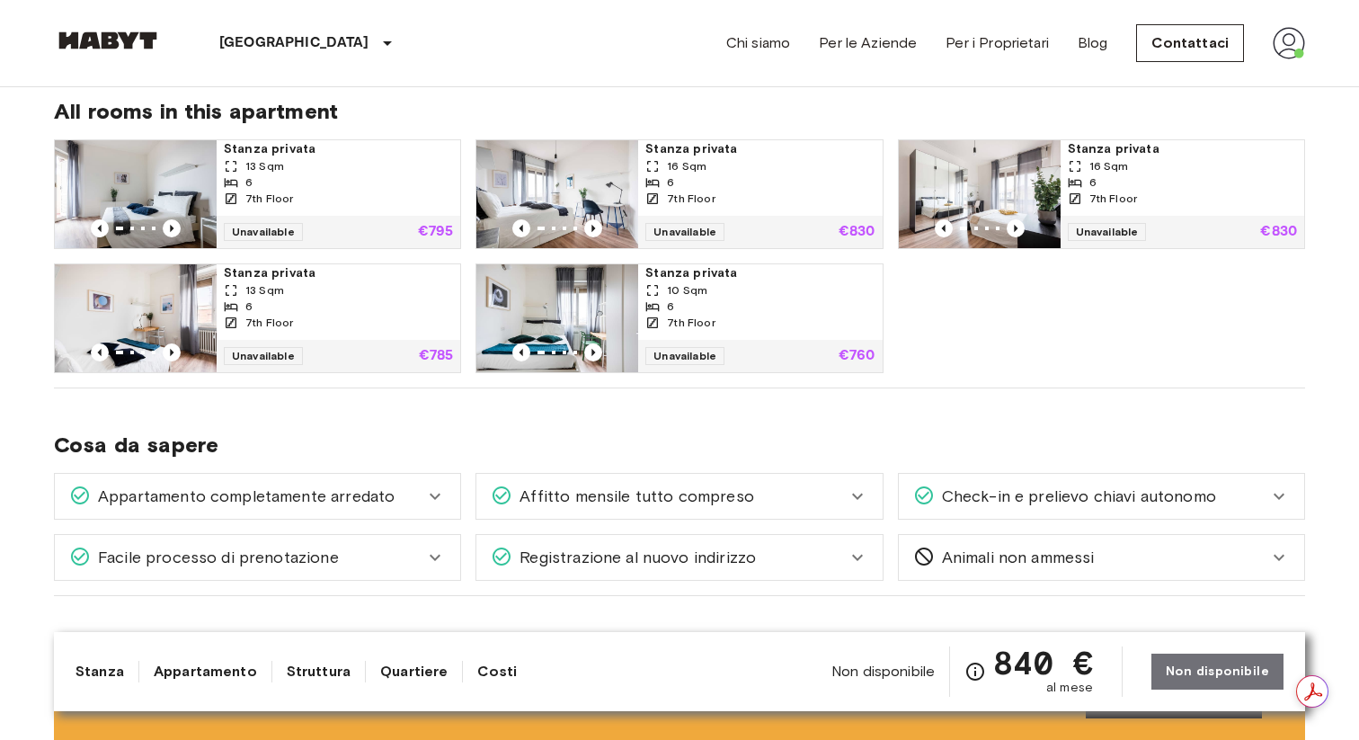
click at [1007, 189] on img at bounding box center [980, 194] width 162 height 108
click at [1027, 296] on div "Stanza privata 13 Sqm 6 7th Floor Unavailable €795 Stanza privata 16 Sqm 6 7th …" at bounding box center [672, 249] width 1265 height 248
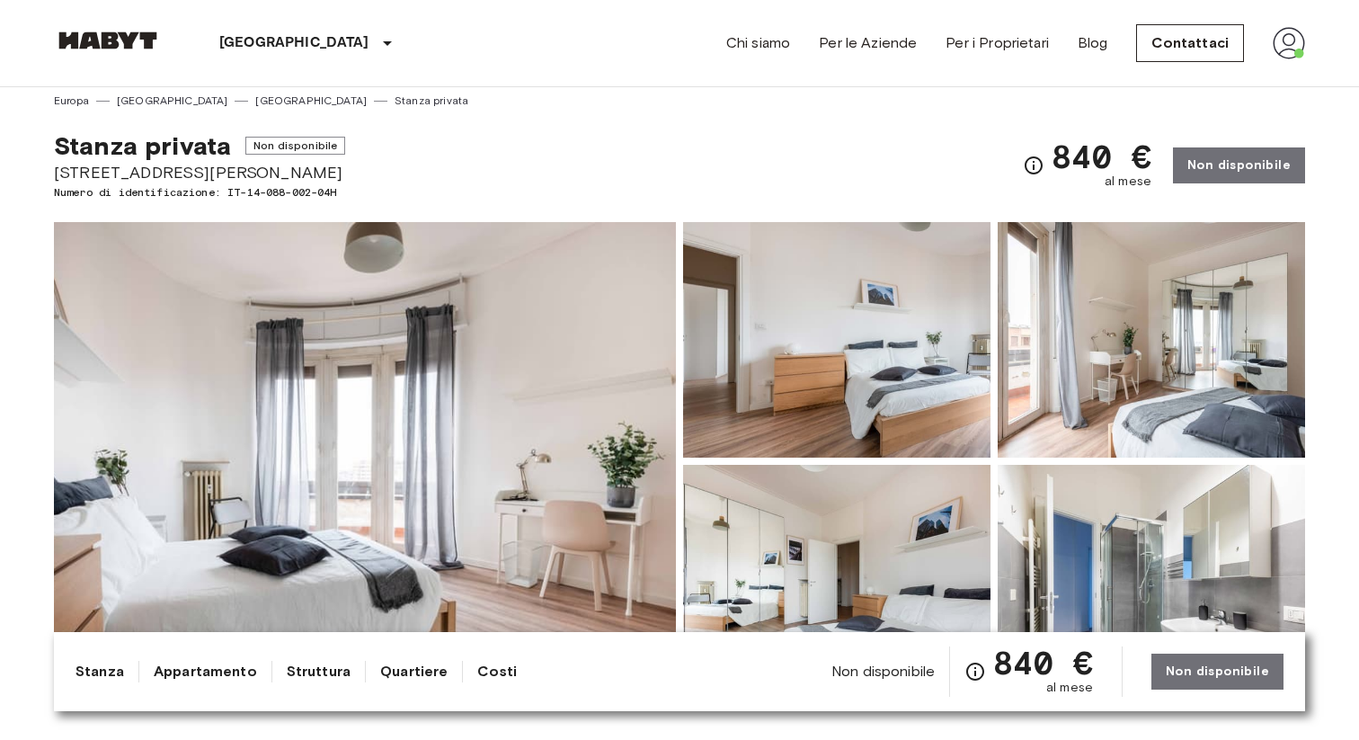
scroll to position [0, 0]
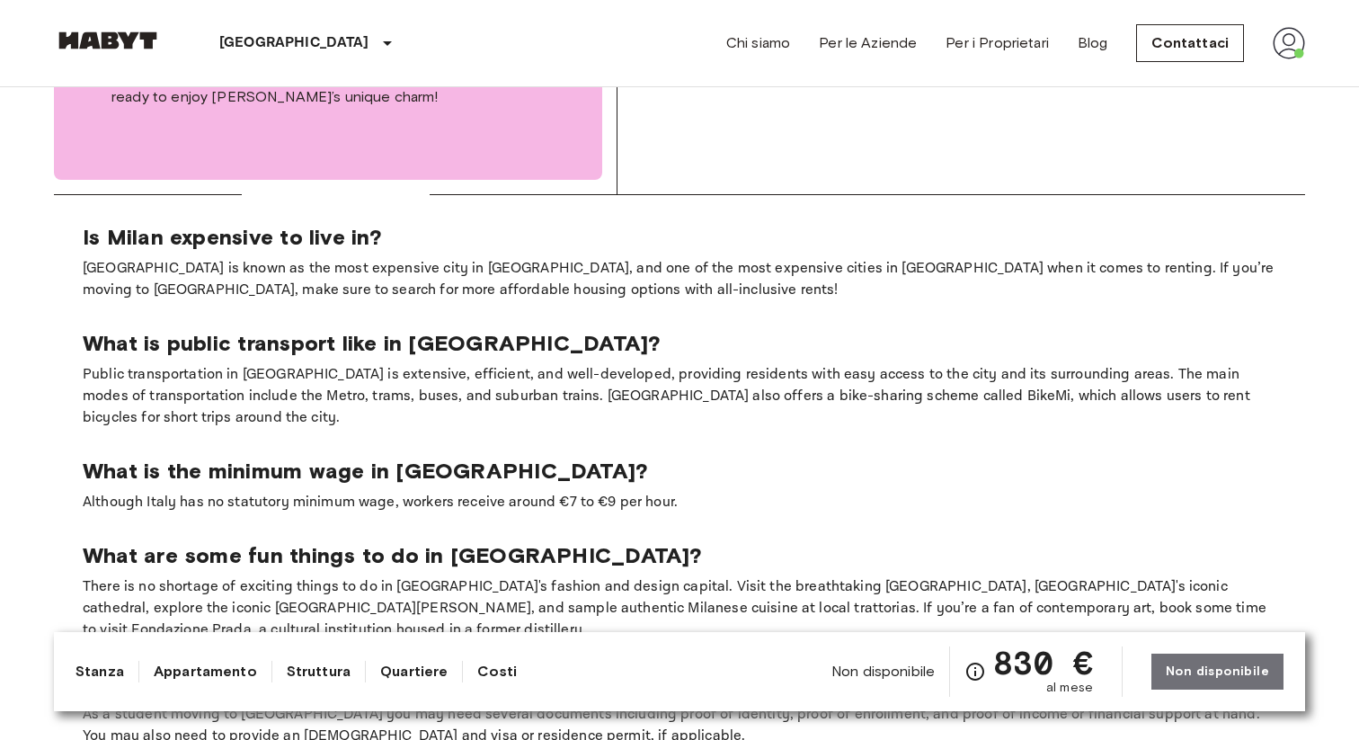
scroll to position [2720, 0]
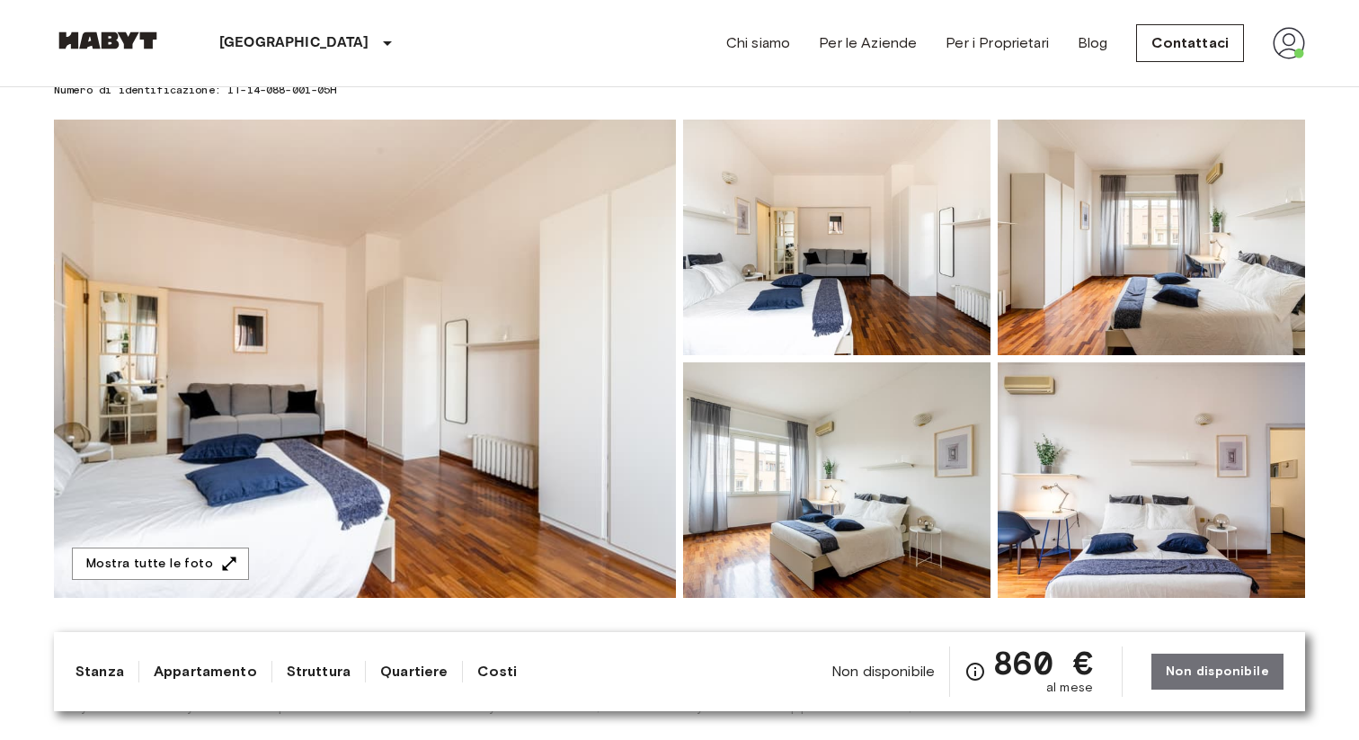
scroll to position [126, 0]
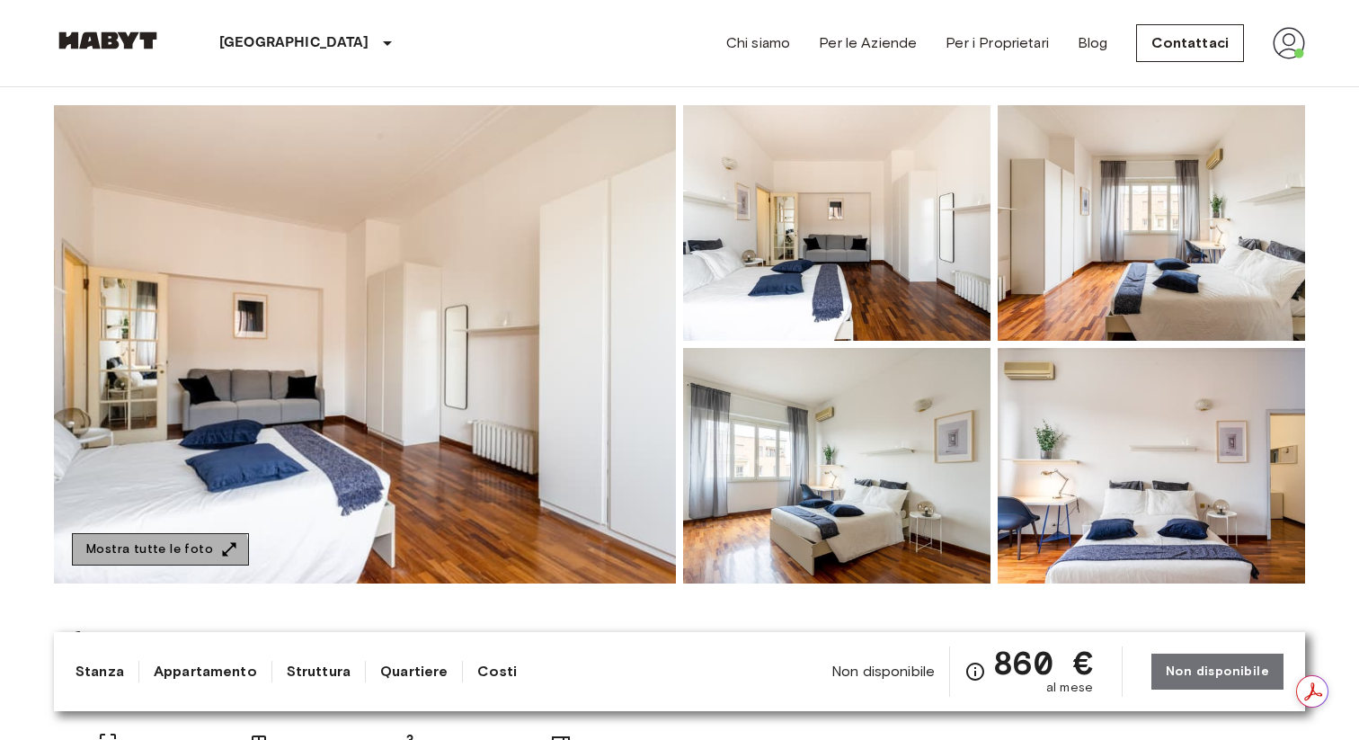
click at [159, 557] on button "Mostra tutte le foto" at bounding box center [160, 549] width 177 height 33
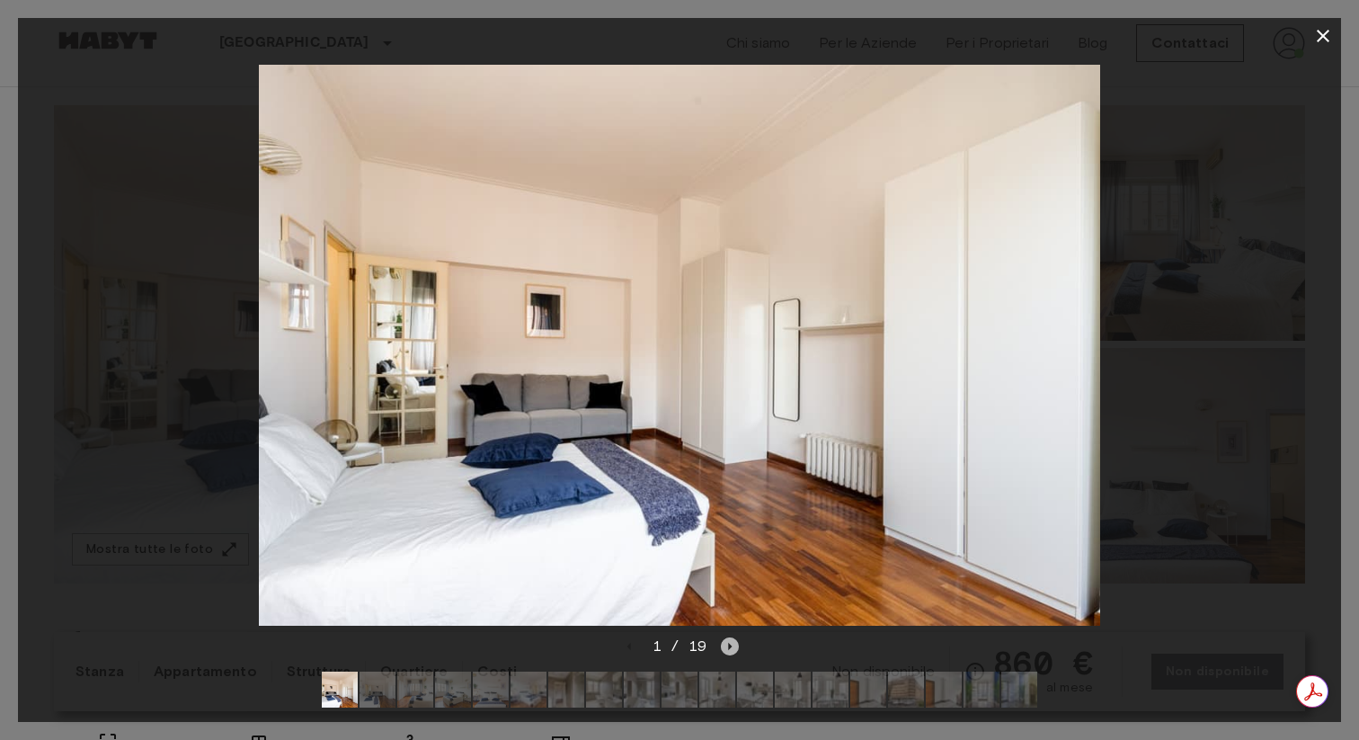
click at [726, 648] on icon "Next image" at bounding box center [730, 646] width 18 height 18
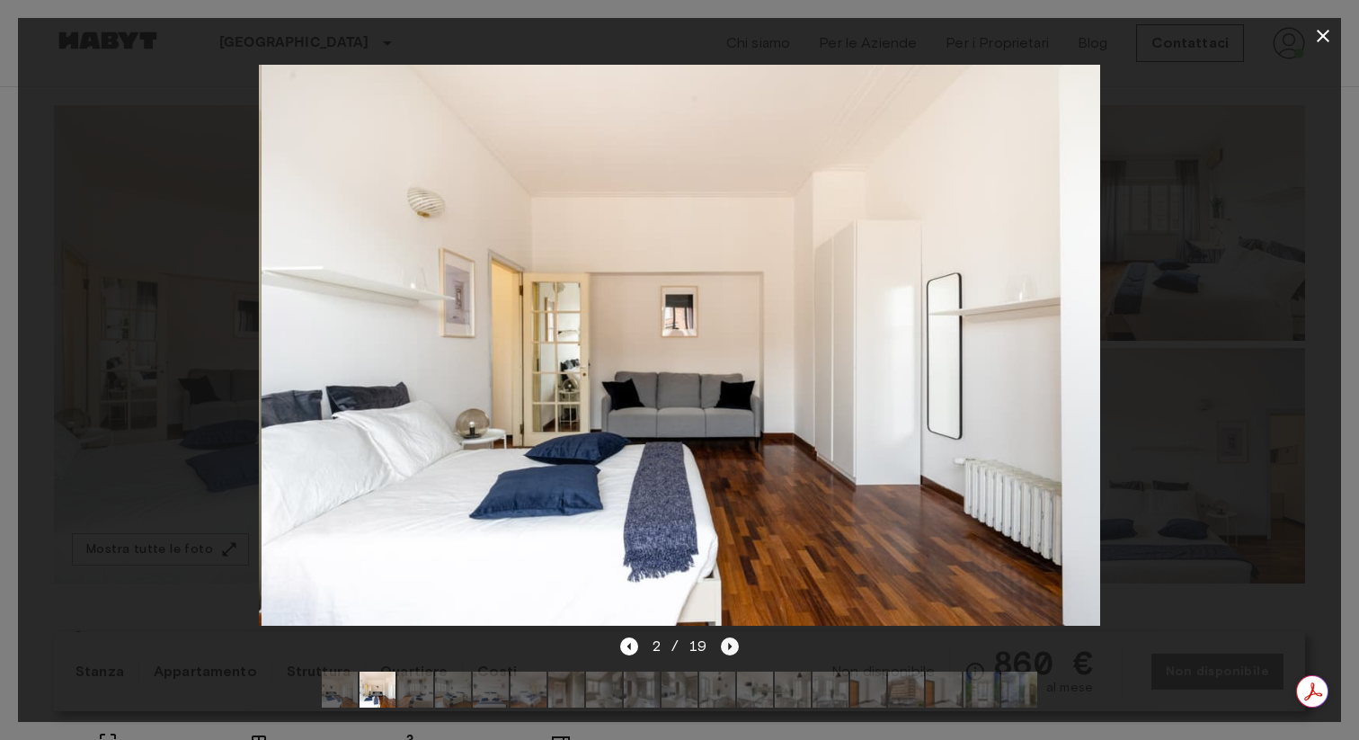
click at [726, 648] on icon "Next image" at bounding box center [730, 646] width 18 height 18
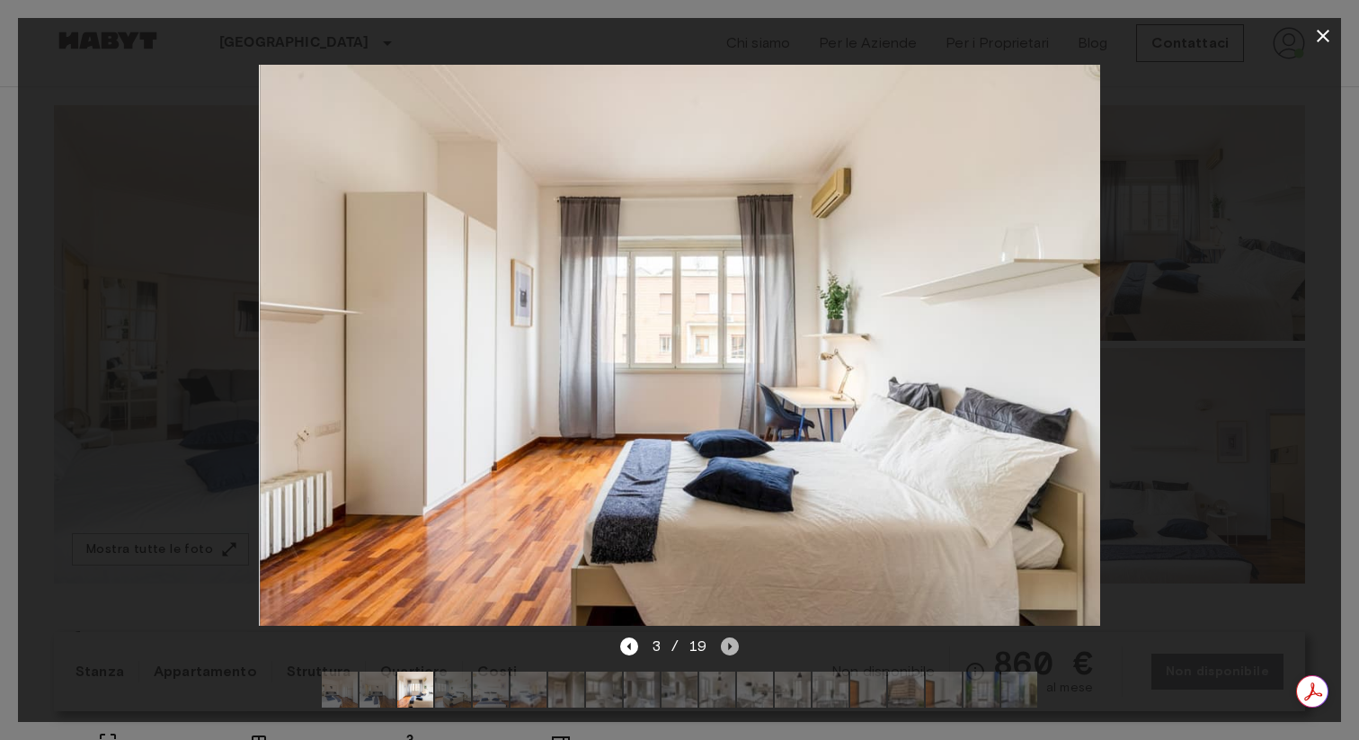
click at [726, 648] on icon "Next image" at bounding box center [730, 646] width 18 height 18
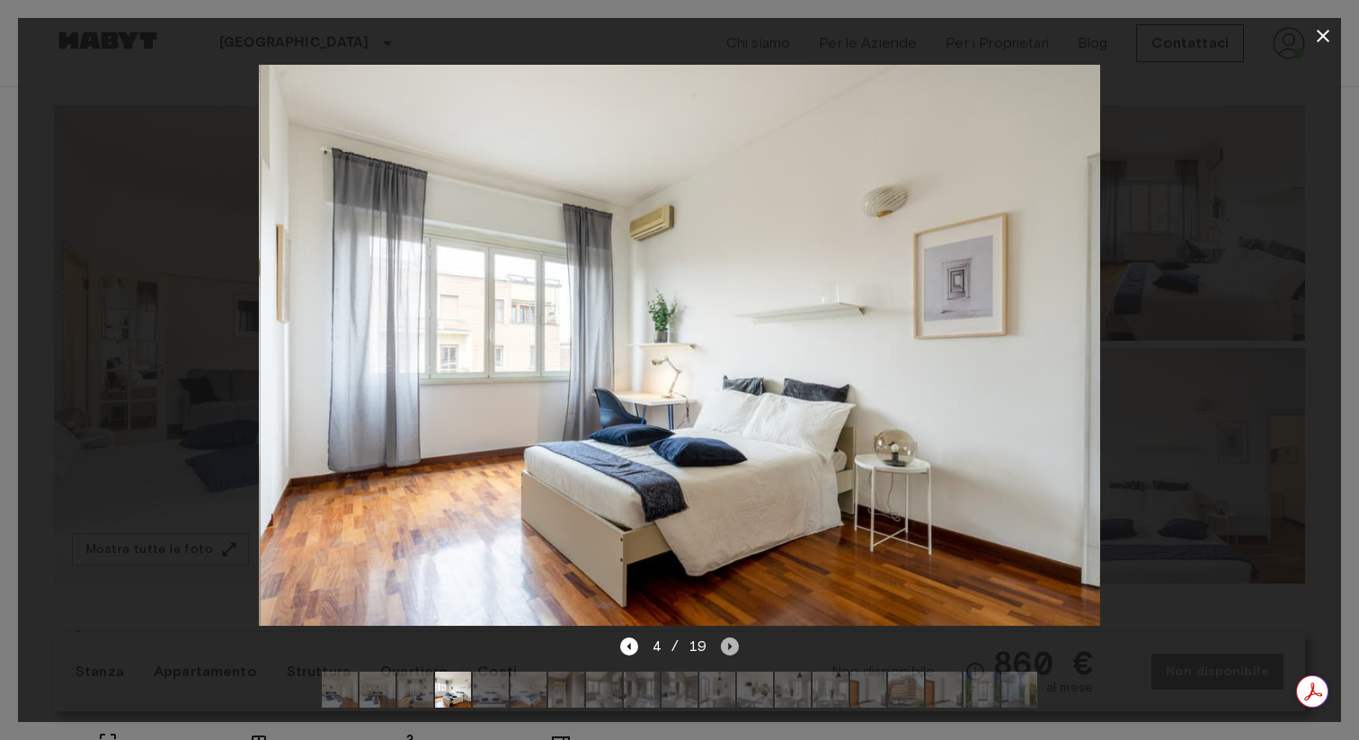
click at [726, 648] on icon "Next image" at bounding box center [730, 646] width 18 height 18
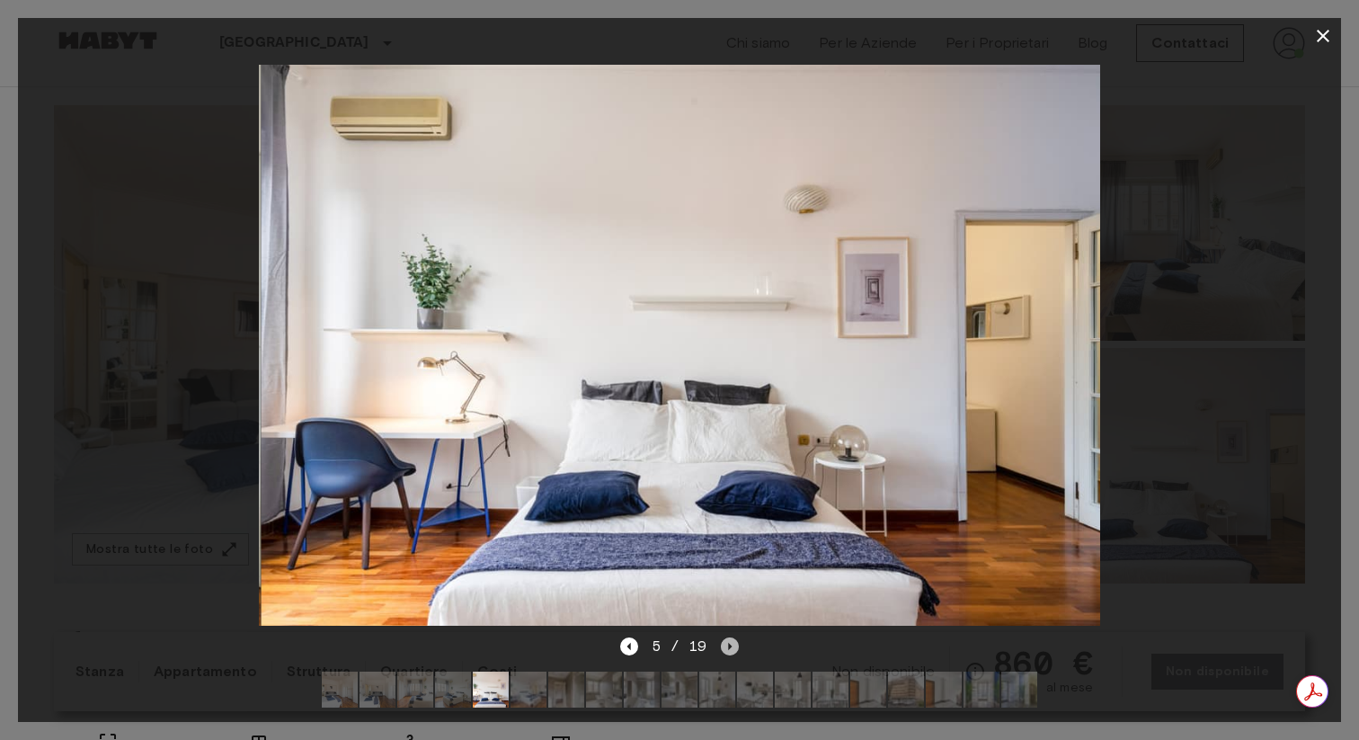
click at [726, 648] on icon "Next image" at bounding box center [730, 646] width 18 height 18
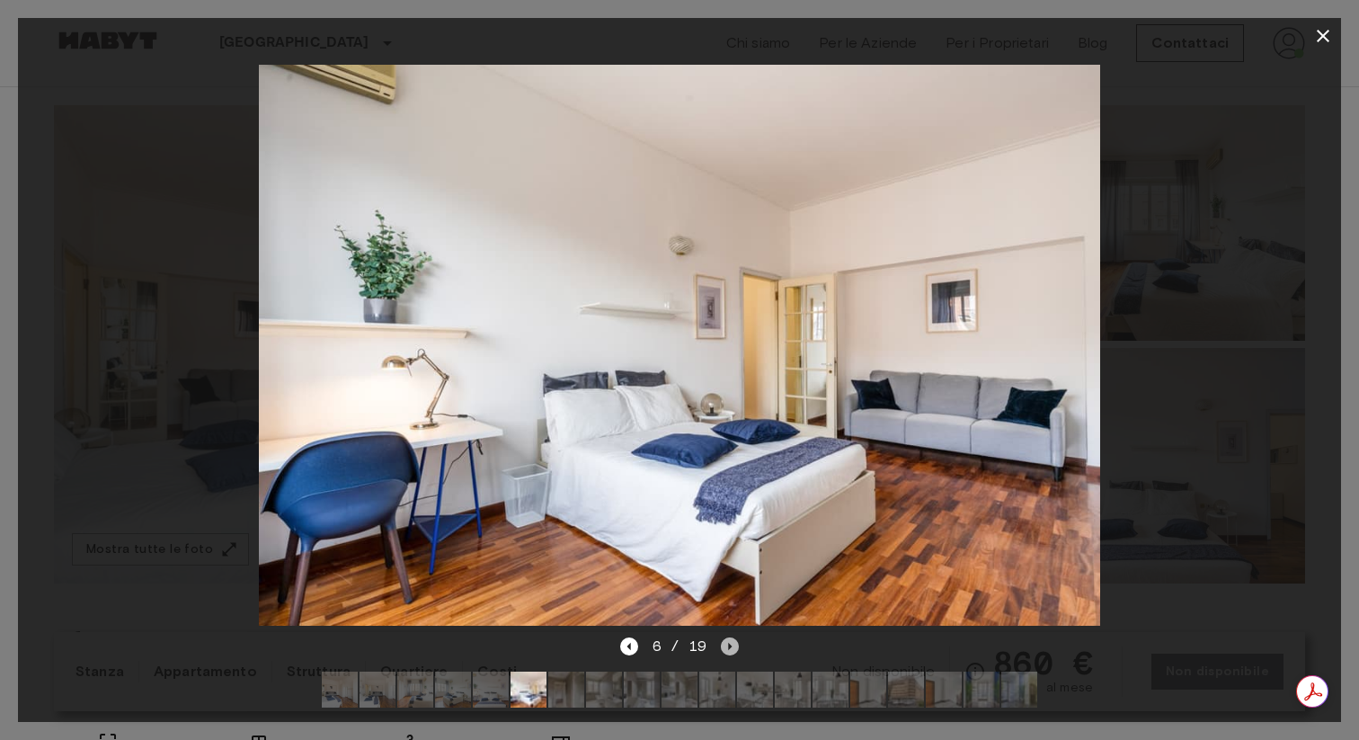
click at [726, 648] on icon "Next image" at bounding box center [730, 646] width 18 height 18
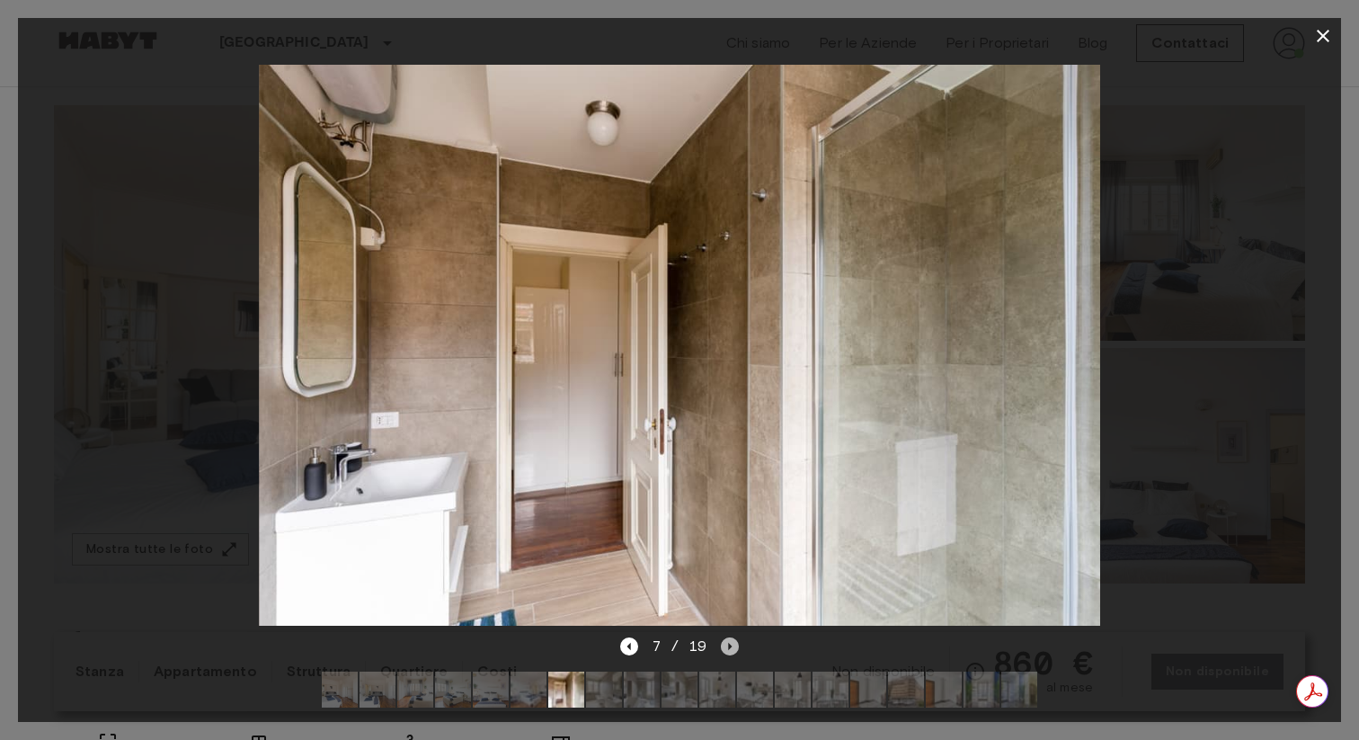
click at [726, 648] on icon "Next image" at bounding box center [730, 646] width 18 height 18
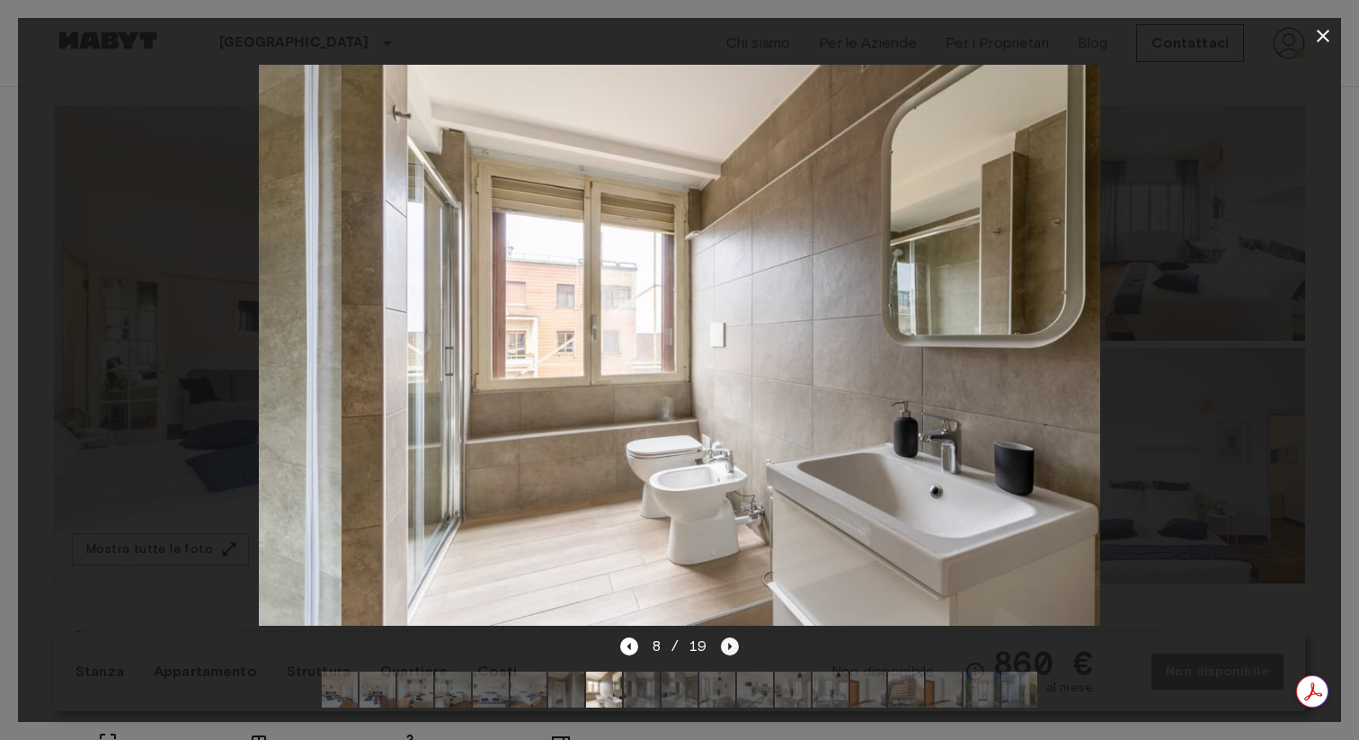
click at [726, 648] on icon "Next image" at bounding box center [730, 646] width 18 height 18
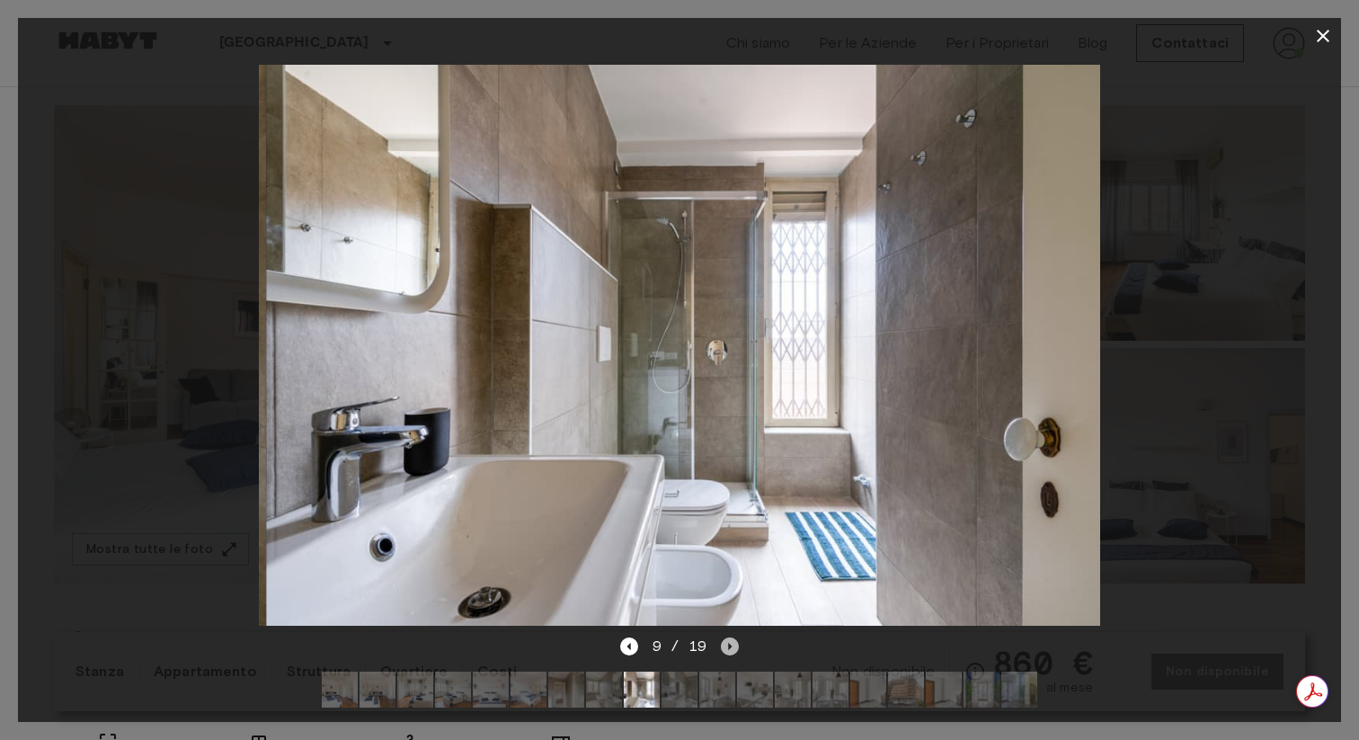
click at [726, 648] on icon "Next image" at bounding box center [730, 646] width 18 height 18
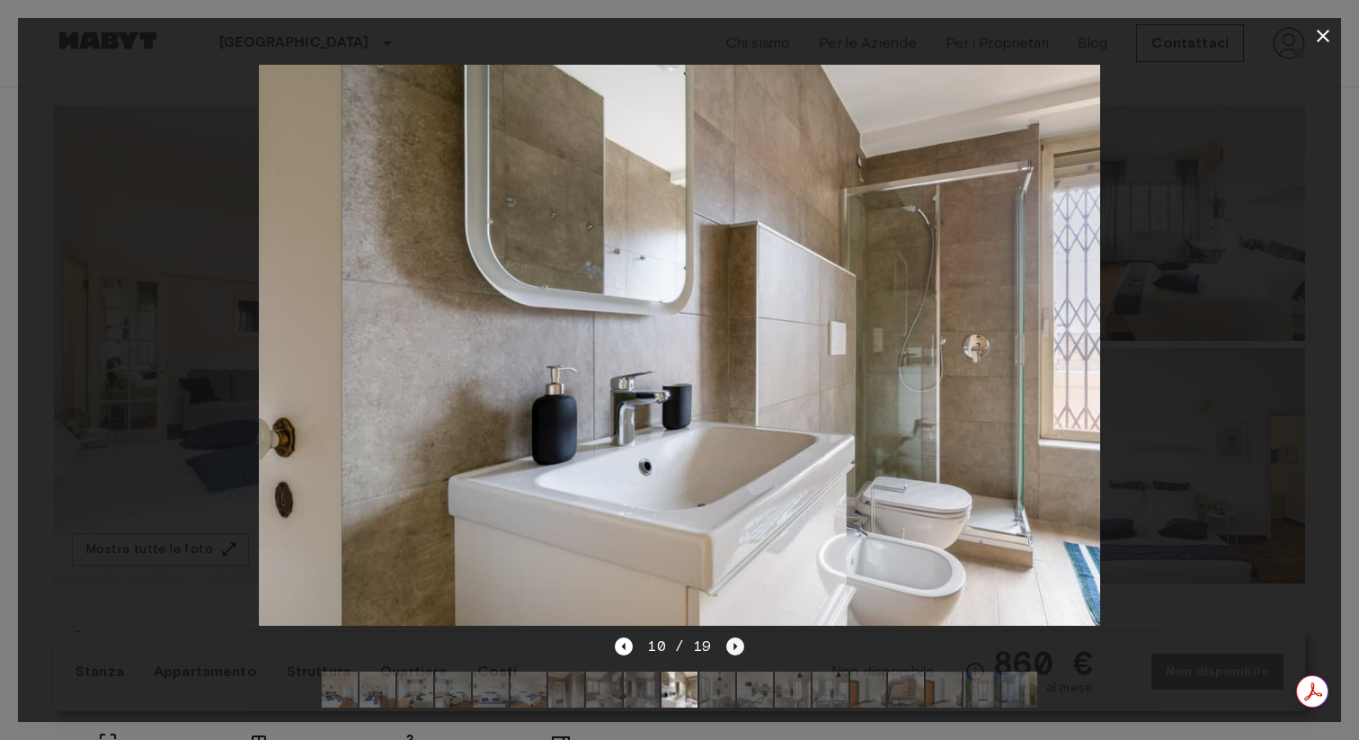
click at [726, 648] on icon "Next image" at bounding box center [735, 646] width 18 height 18
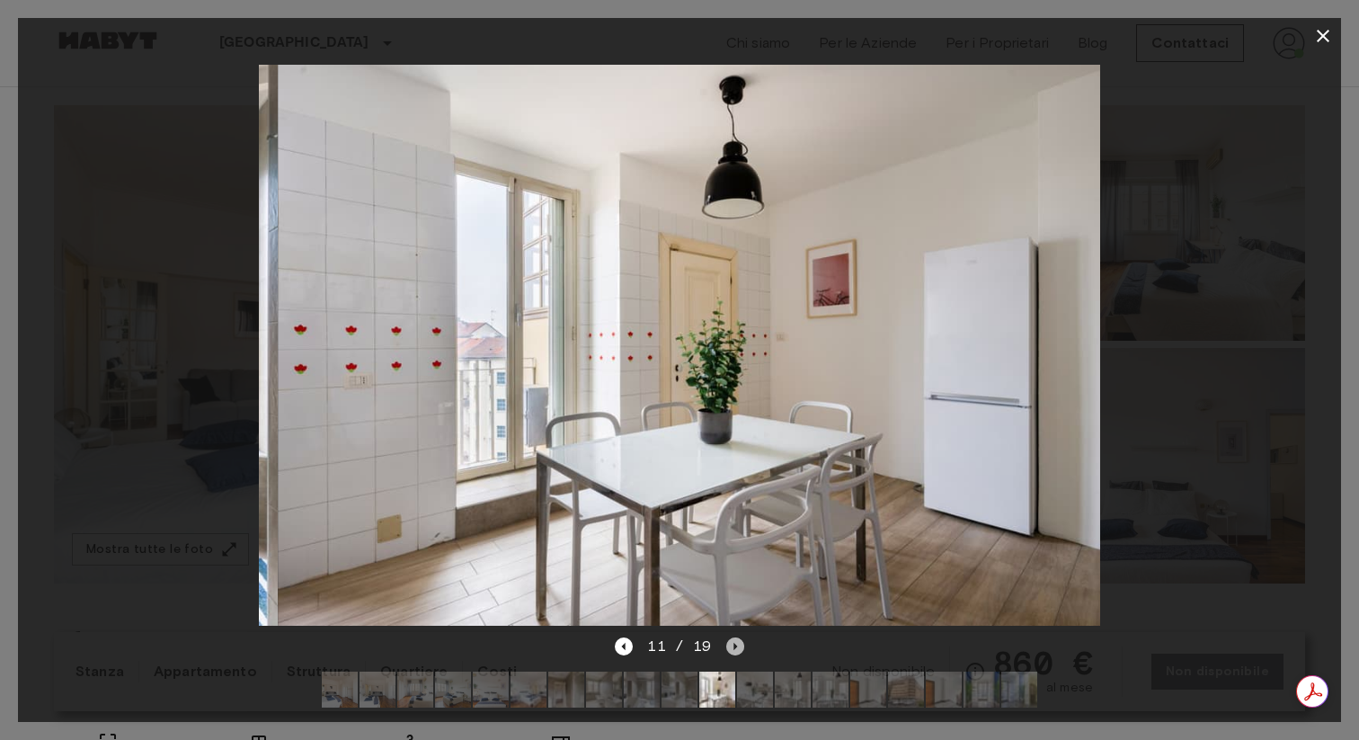
click at [726, 648] on icon "Next image" at bounding box center [735, 646] width 18 height 18
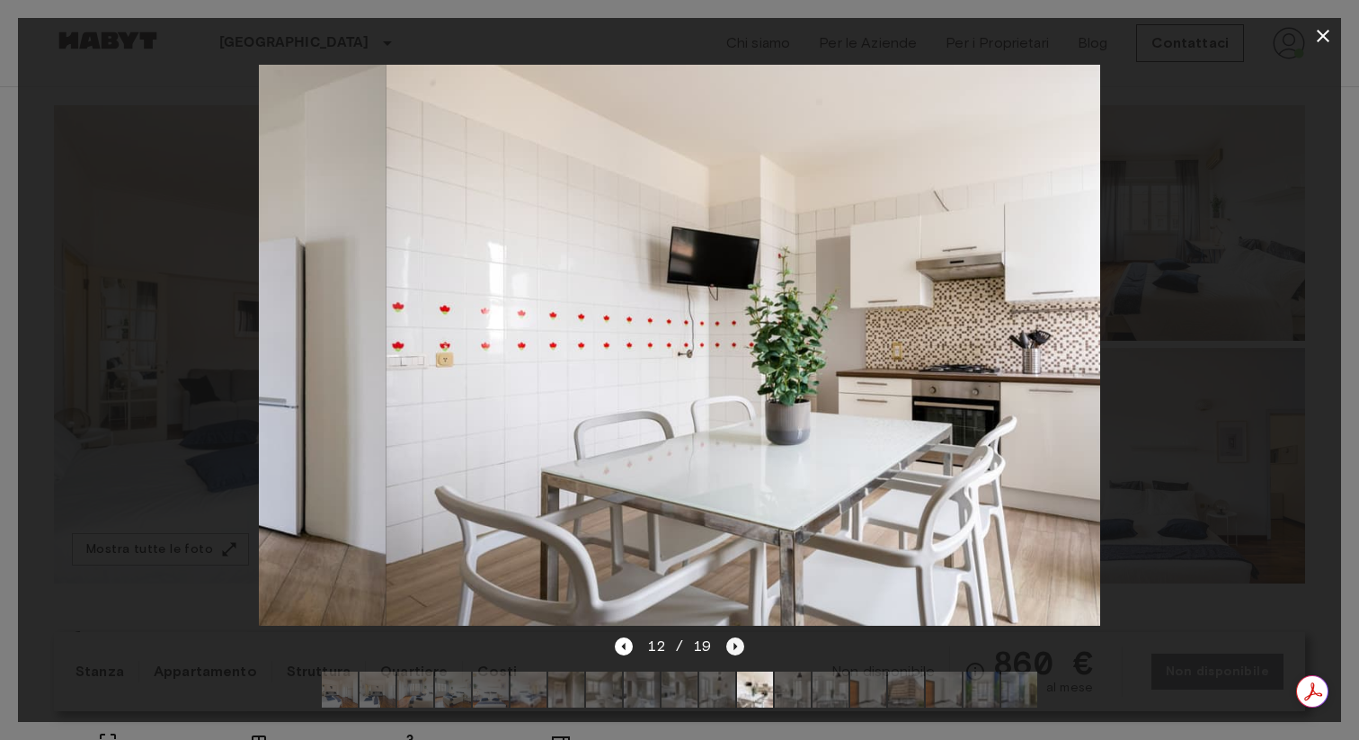
click at [726, 648] on icon "Next image" at bounding box center [735, 646] width 18 height 18
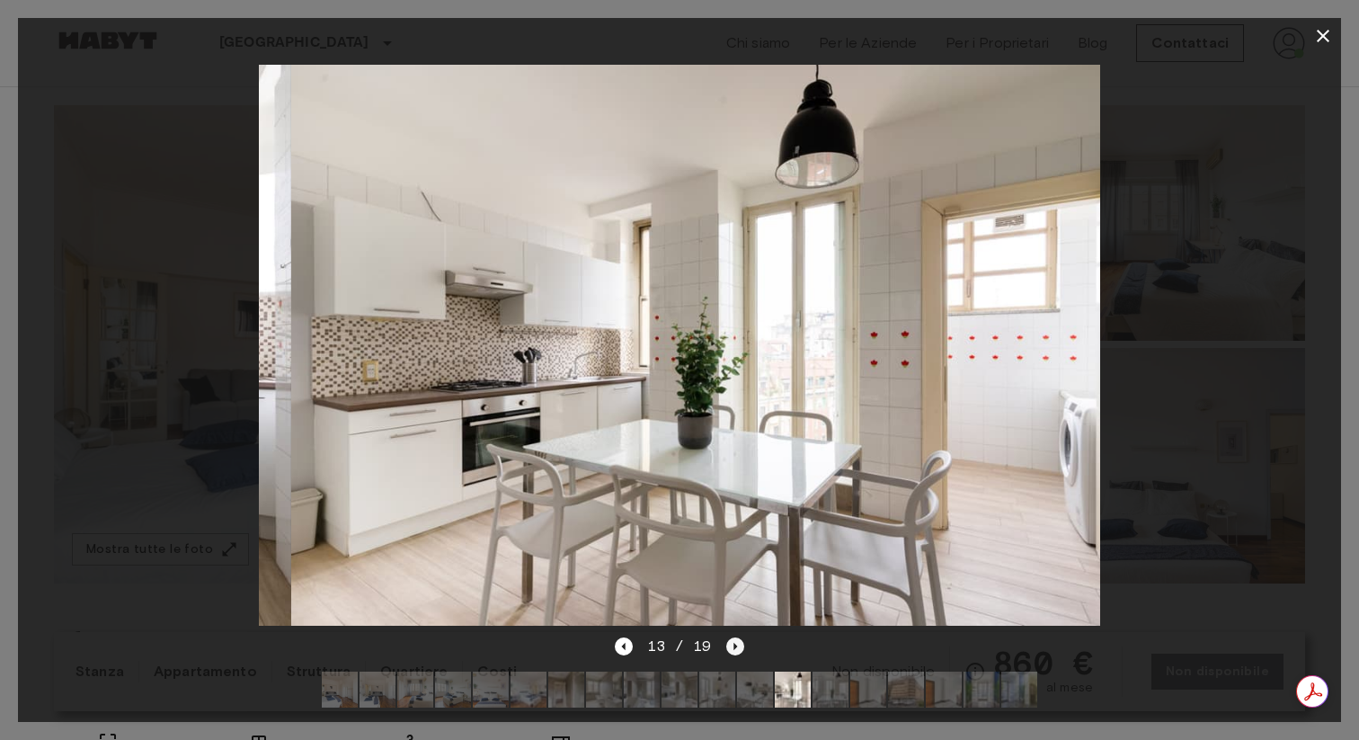
click at [726, 648] on icon "Next image" at bounding box center [735, 646] width 18 height 18
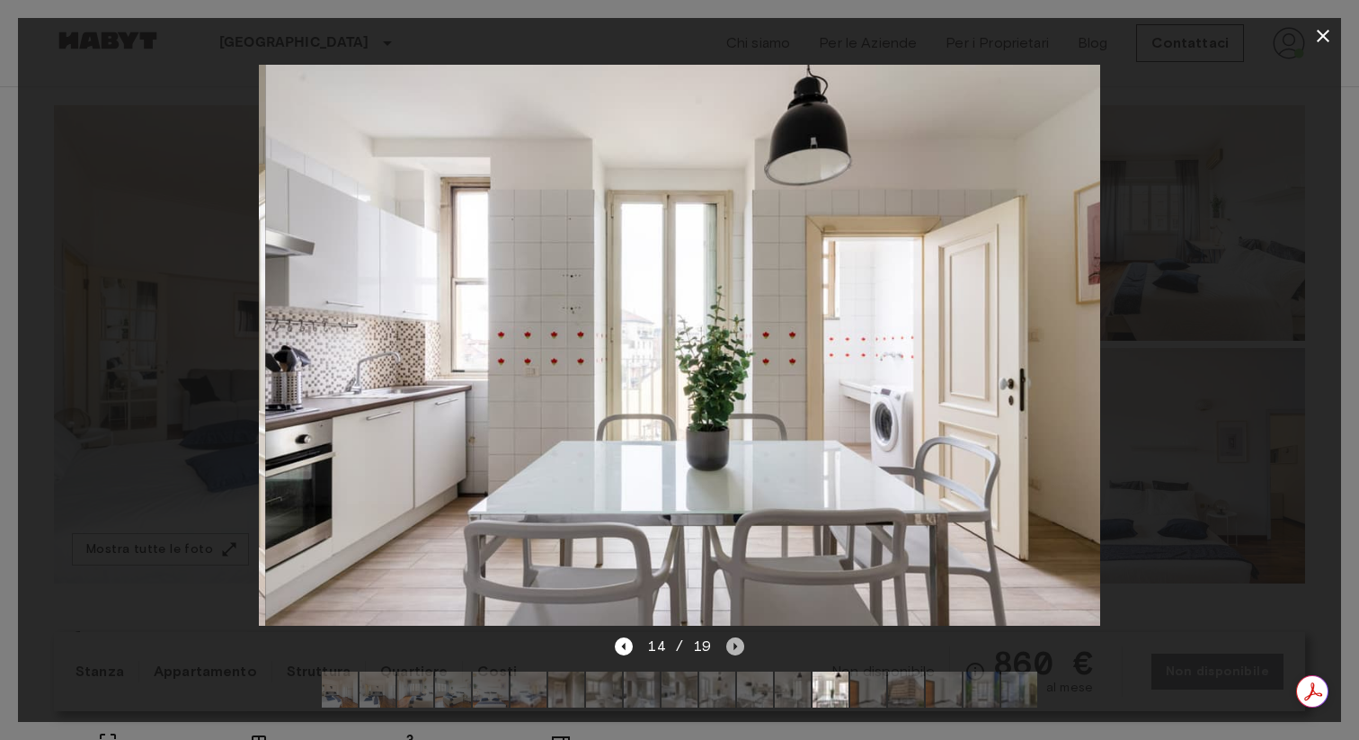
click at [726, 648] on icon "Next image" at bounding box center [735, 646] width 18 height 18
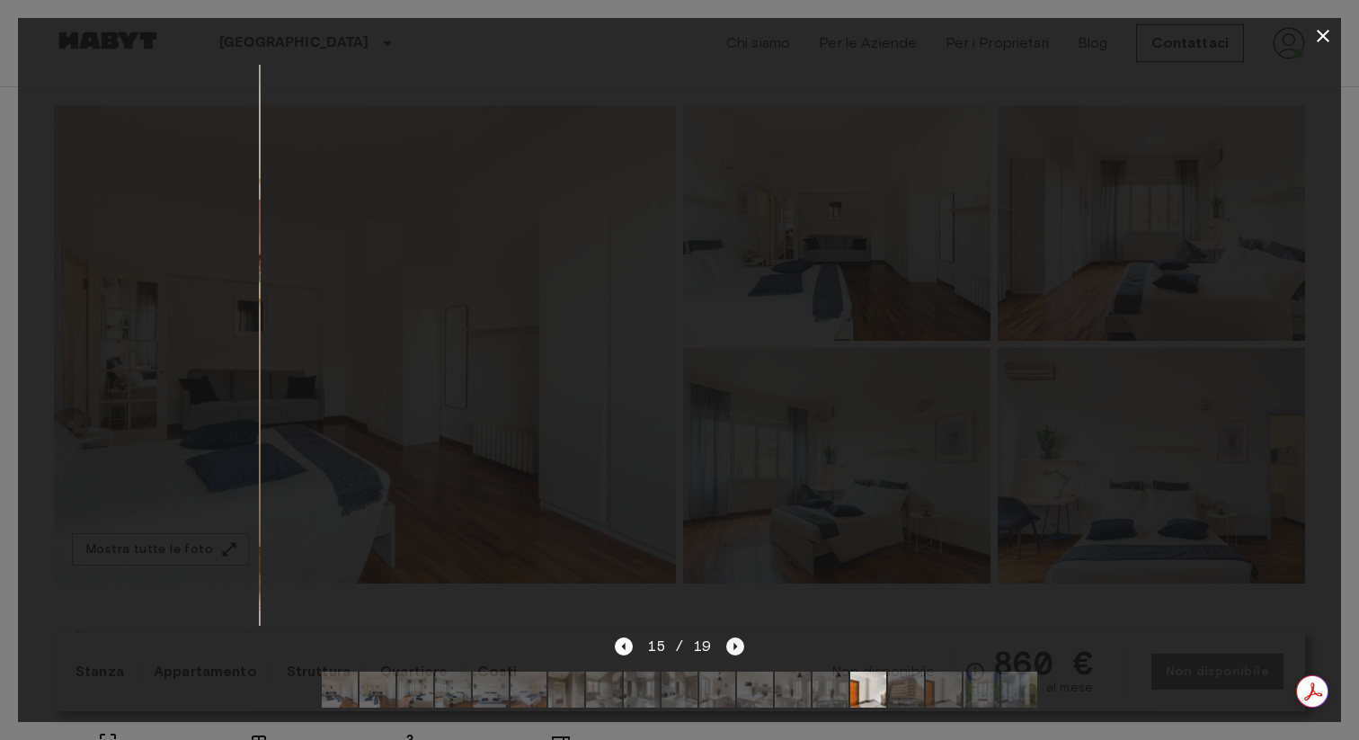
click at [726, 648] on icon "Next image" at bounding box center [735, 646] width 18 height 18
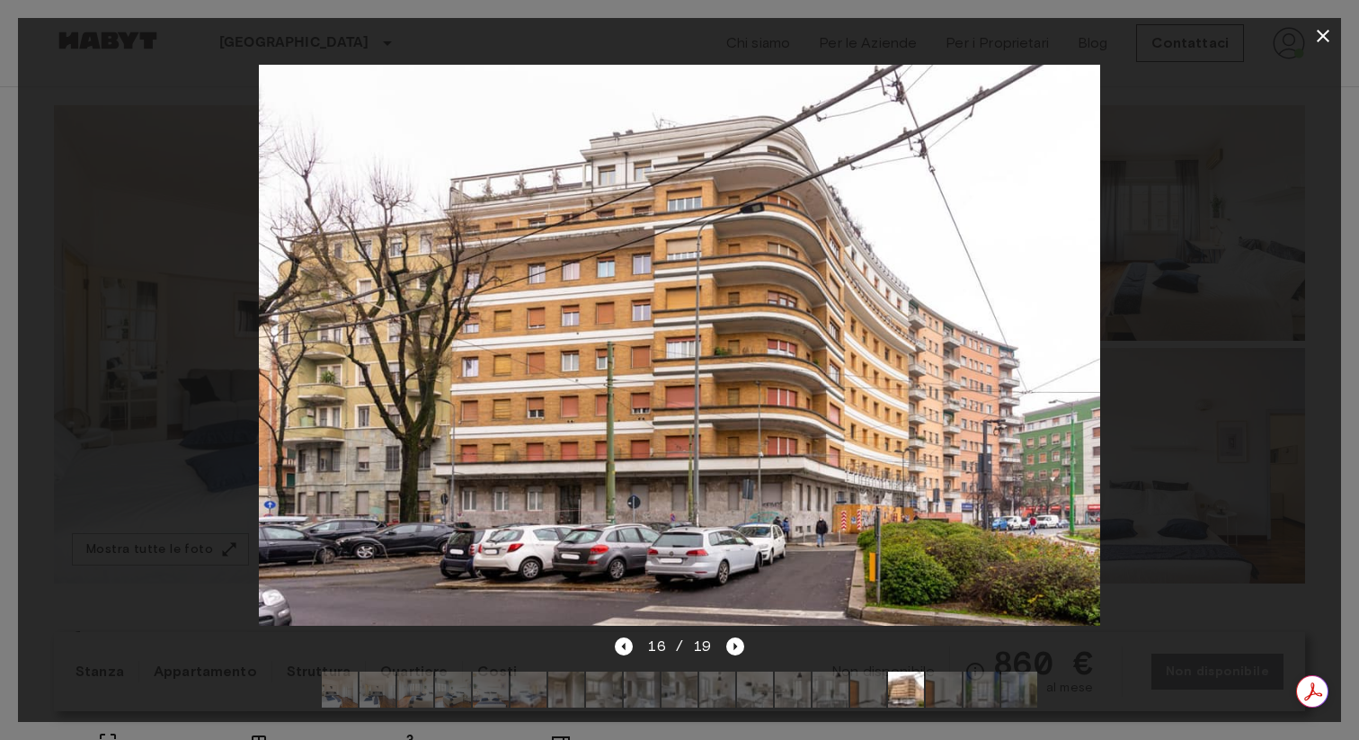
click at [1325, 40] on icon "button" at bounding box center [1323, 36] width 22 height 22
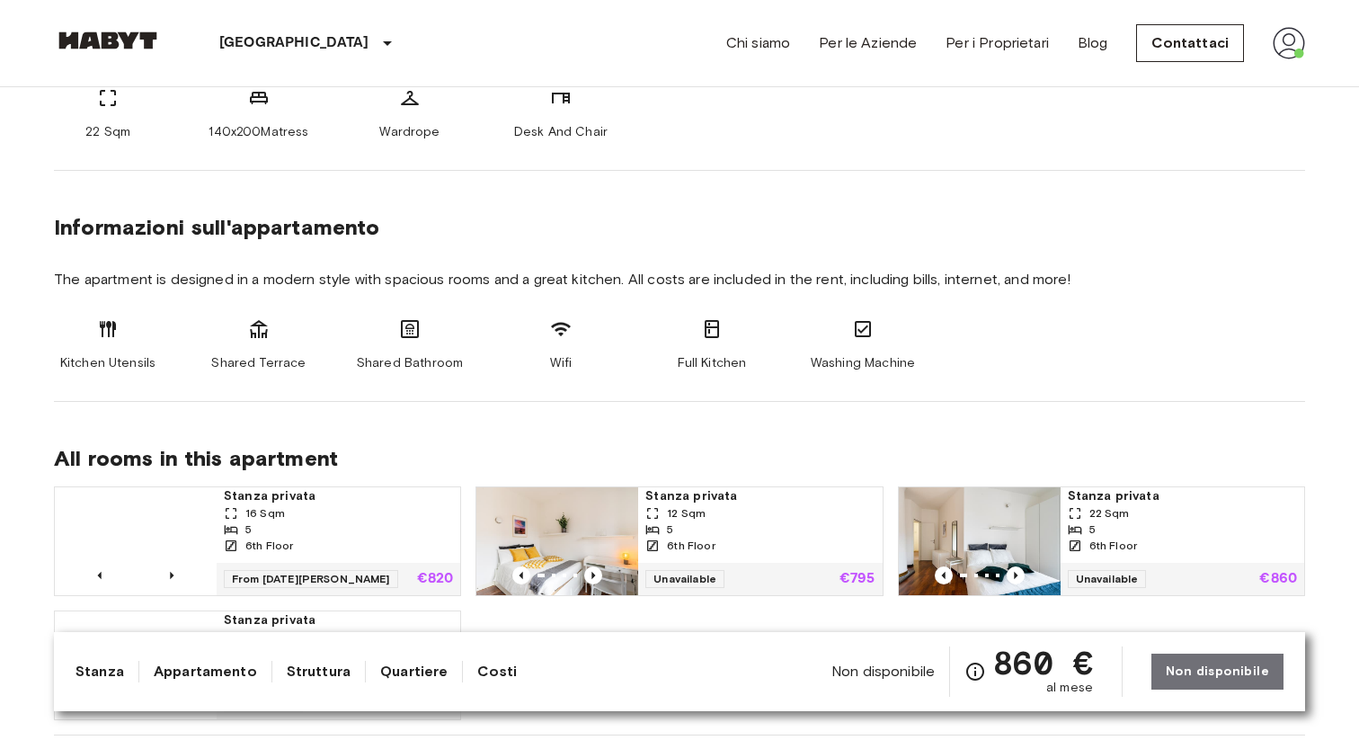
scroll to position [773, 0]
